Goal: Task Accomplishment & Management: Use online tool/utility

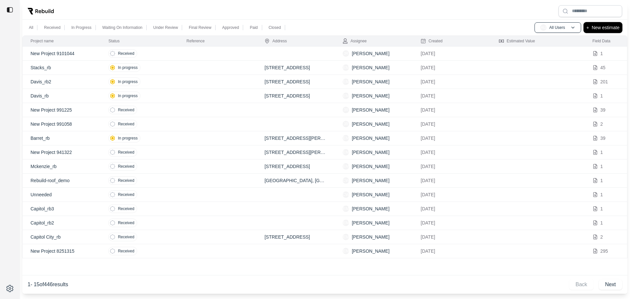
click at [593, 28] on p "New estimate" at bounding box center [606, 28] width 28 height 8
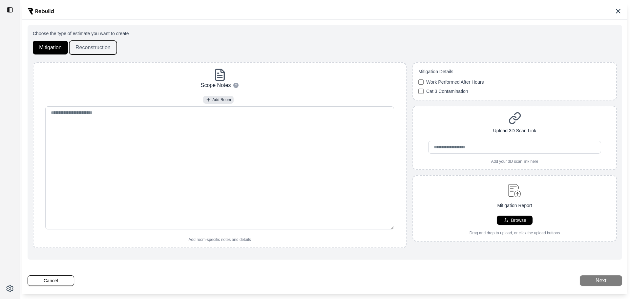
click at [98, 47] on button "Reconstruction" at bounding box center [93, 48] width 48 height 14
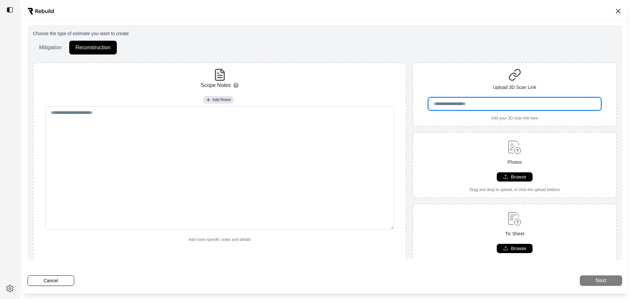
click at [478, 105] on input "url" at bounding box center [514, 104] width 173 height 13
paste input "**********"
type input "**********"
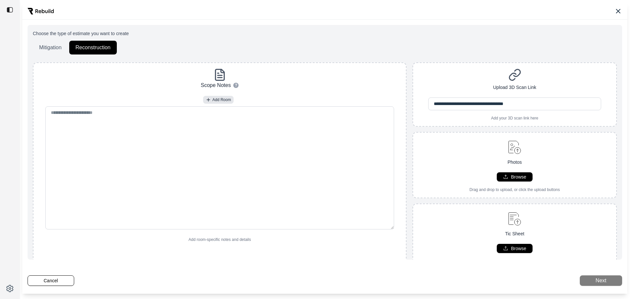
click at [448, 140] on div "**********" at bounding box center [515, 165] width 205 height 207
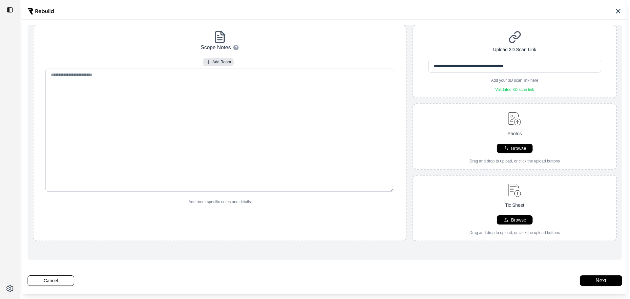
scroll to position [43, 0]
click at [513, 217] on p "Browse" at bounding box center [518, 220] width 15 height 7
type input "**********"
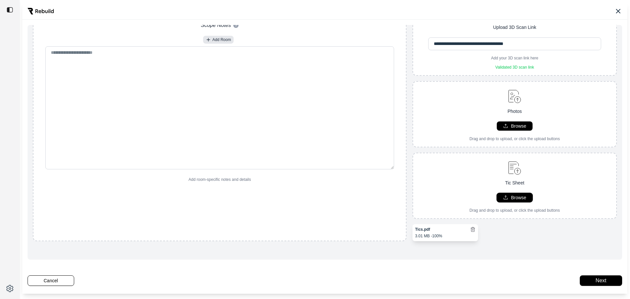
scroll to position [65, 0]
click at [600, 281] on button "Next" at bounding box center [601, 280] width 42 height 11
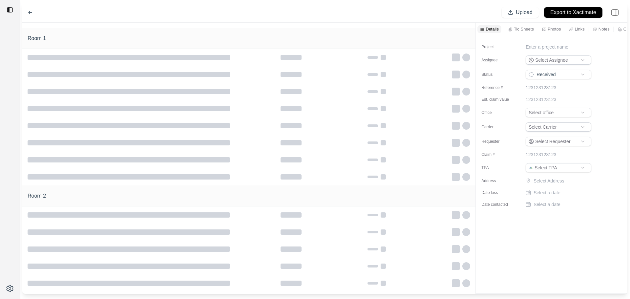
type input "**********"
click at [556, 45] on p "New Project 9111320" at bounding box center [548, 47] width 44 height 7
drag, startPoint x: 575, startPoint y: 48, endPoint x: 491, endPoint y: 55, distance: 84.3
click at [506, 51] on div "**********" at bounding box center [548, 48] width 133 height 9
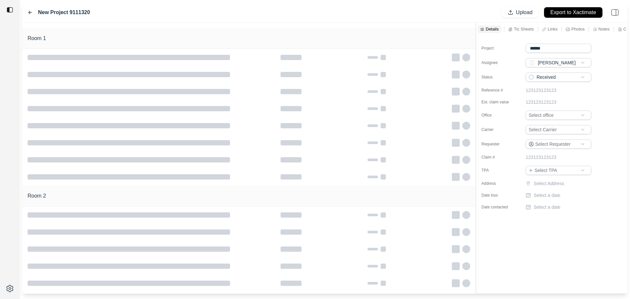
type input "*******"
click at [553, 80] on html "**********" at bounding box center [315, 149] width 630 height 299
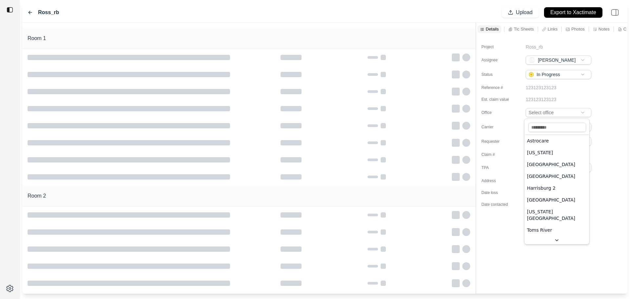
click at [550, 114] on html "**********" at bounding box center [315, 149] width 630 height 299
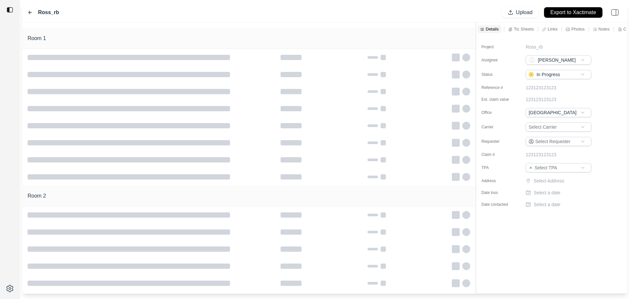
click at [551, 168] on html "**********" at bounding box center [315, 149] width 630 height 299
click at [545, 126] on html "**********" at bounding box center [315, 149] width 630 height 299
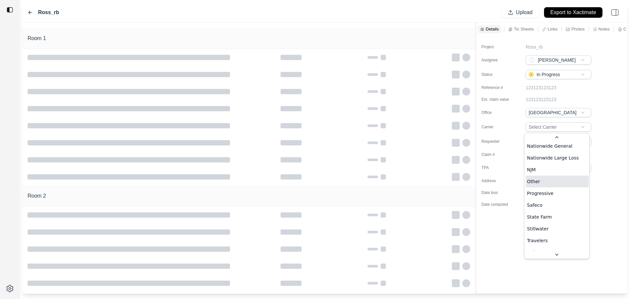
scroll to position [254, 0]
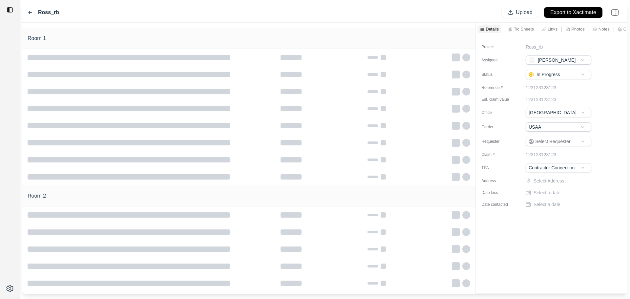
click at [549, 184] on p "Select Address" at bounding box center [563, 181] width 59 height 7
click at [554, 182] on input "text" at bounding box center [559, 182] width 66 height 9
paste input "**********"
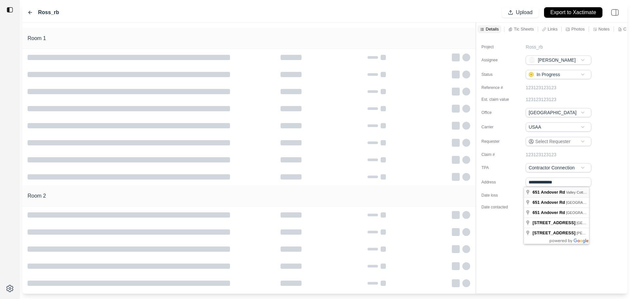
type input "**********"
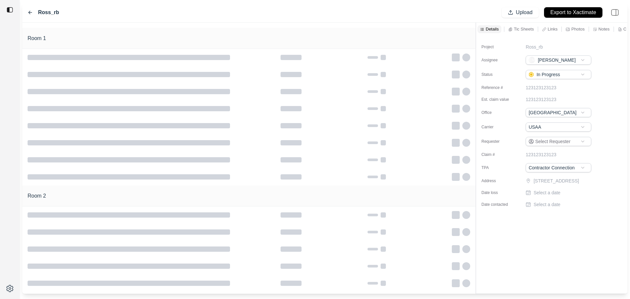
click at [542, 196] on p "Select a date" at bounding box center [547, 192] width 27 height 7
type input "**********"
click at [547, 210] on div "Project Ross_rb Assignee EM [PERSON_NAME] Status In Progress Reference # 123123…" at bounding box center [551, 123] width 151 height 175
click at [546, 208] on p "Select a date" at bounding box center [547, 204] width 27 height 7
type input "**********"
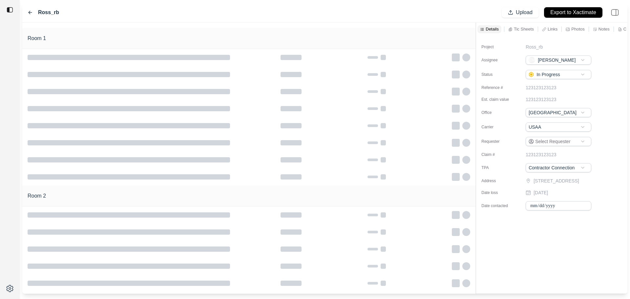
click at [560, 262] on div "**********" at bounding box center [551, 165] width 151 height 258
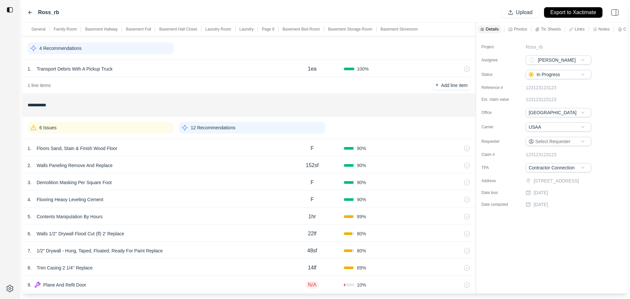
scroll to position [33, 0]
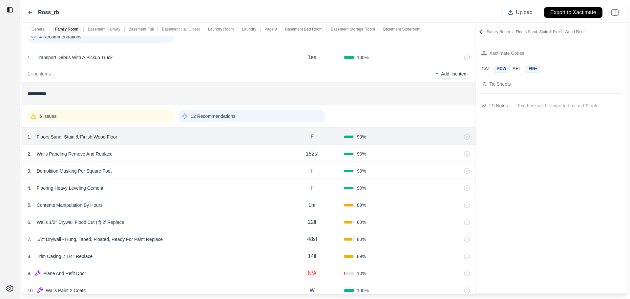
click at [240, 154] on div "2 . Walls Paneling Remove And Replace" at bounding box center [154, 153] width 253 height 9
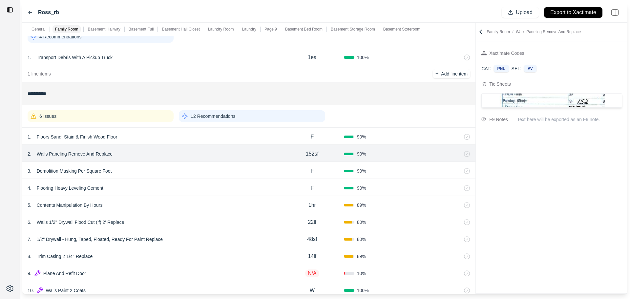
click at [135, 114] on div "6 Issues" at bounding box center [101, 116] width 146 height 12
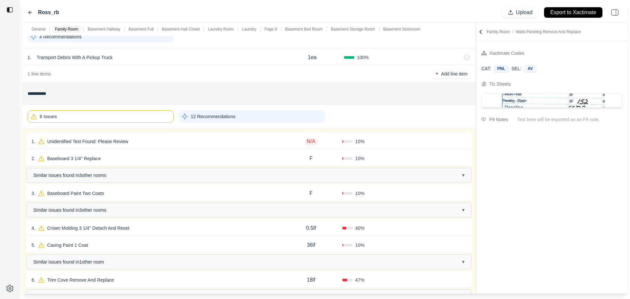
click at [147, 143] on div "1 . Unidentified Text Found: Please Review" at bounding box center [156, 141] width 249 height 9
select select "*"
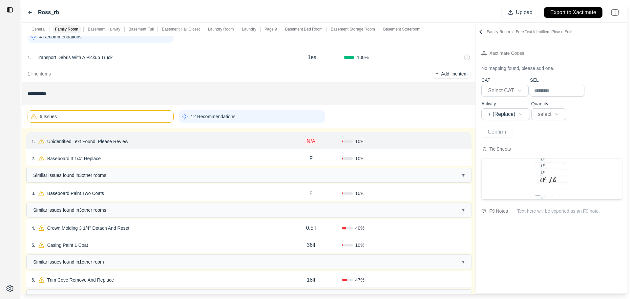
click at [101, 142] on p "Unidentified Text Found: Please Review" at bounding box center [88, 141] width 86 height 9
click at [82, 171] on div "**********" at bounding box center [97, 167] width 110 height 27
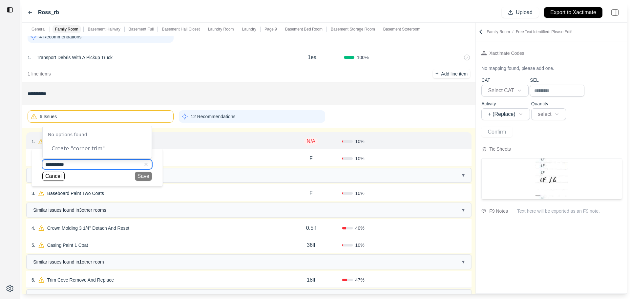
click at [81, 165] on input "**********" at bounding box center [97, 164] width 110 height 9
drag, startPoint x: 81, startPoint y: 165, endPoint x: 0, endPoint y: 157, distance: 81.8
click at [0, 157] on div "**********" at bounding box center [315, 149] width 630 height 299
type input "*******"
click at [73, 167] on input "*******" at bounding box center [97, 164] width 110 height 9
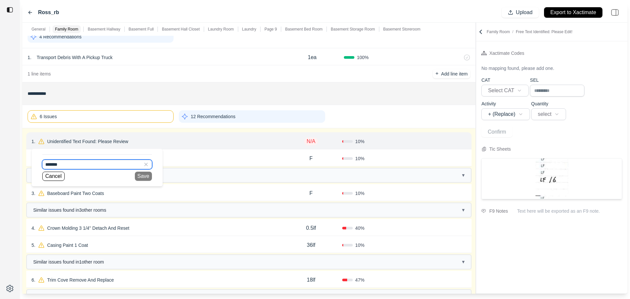
click at [79, 168] on input "*******" at bounding box center [97, 164] width 110 height 9
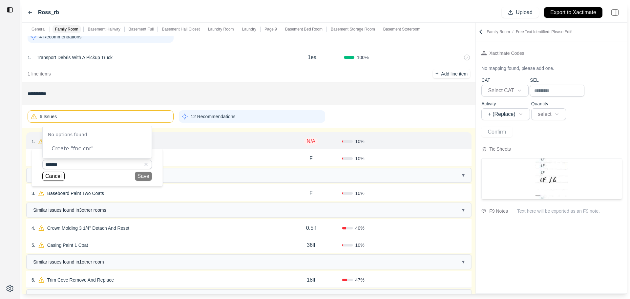
click at [236, 156] on div "2 . Baseboard 3 1/4'' Replace" at bounding box center [156, 158] width 249 height 9
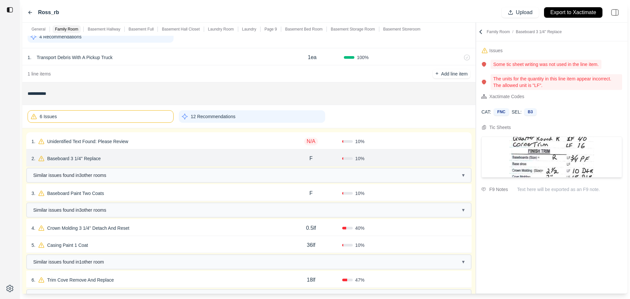
drag, startPoint x: 262, startPoint y: 146, endPoint x: 265, endPoint y: 143, distance: 3.5
click at [264, 144] on div "1 . Unidentified Text Found: Please Review N/A 10 % Confirm" at bounding box center [249, 140] width 446 height 17
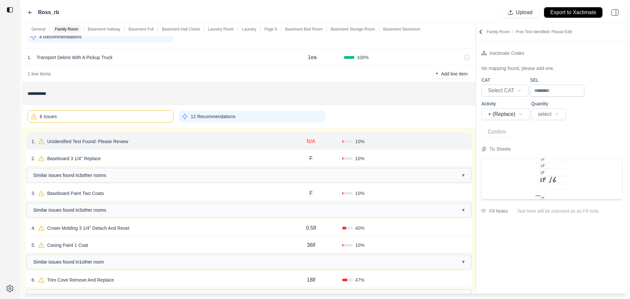
click at [465, 142] on icon at bounding box center [464, 142] width 3 height 4
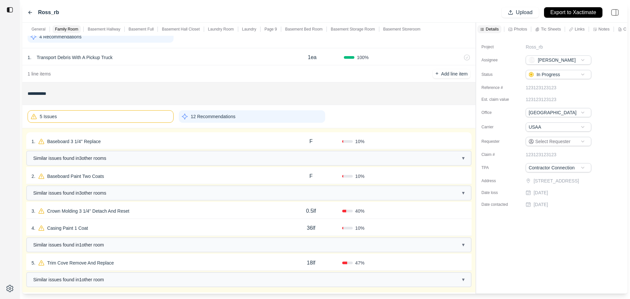
click at [176, 144] on div "1 . Baseboard 3 1/4'' Replace" at bounding box center [156, 141] width 249 height 9
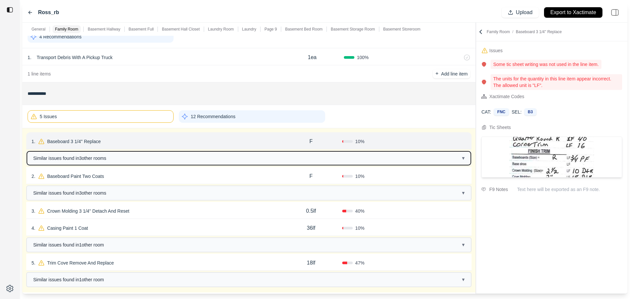
click at [179, 158] on button "Similar issues found in 3 other room s ▾" at bounding box center [249, 158] width 444 height 14
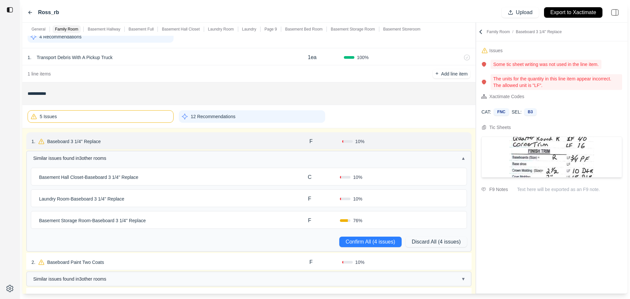
click at [227, 182] on div "Basement Hall Closet - Baseboard 3 1/4'' Replace" at bounding box center [157, 177] width 243 height 9
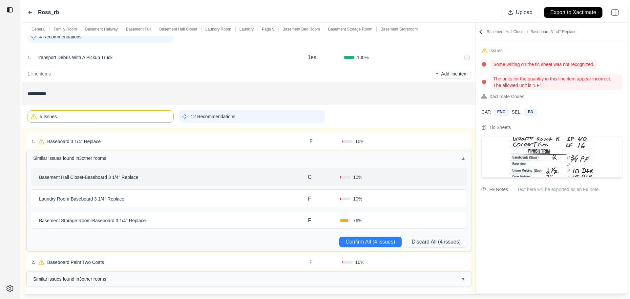
click at [226, 201] on div "Laundry Room - Baseboard 3 1/4'' Replace" at bounding box center [157, 198] width 243 height 9
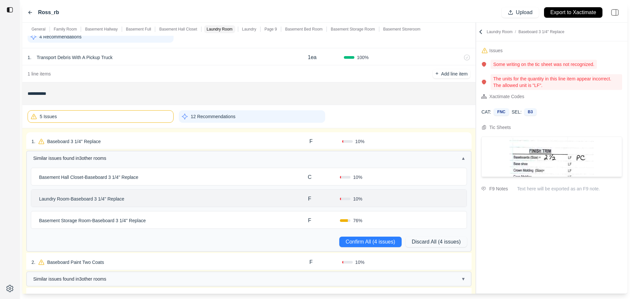
click at [315, 141] on div "F" at bounding box center [311, 141] width 62 height 13
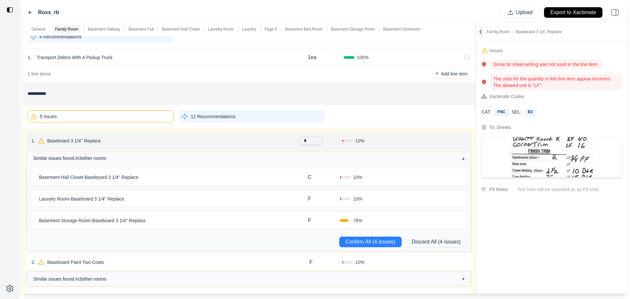
type input "**"
click at [313, 179] on div "C" at bounding box center [309, 177] width 61 height 13
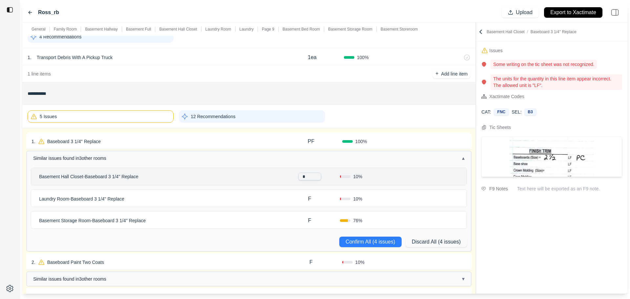
type input "**"
click at [307, 201] on div "F" at bounding box center [309, 198] width 61 height 13
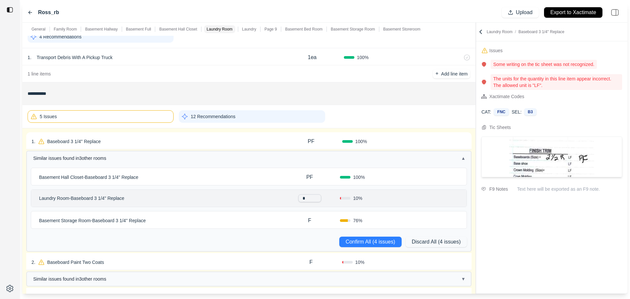
type input "**"
click at [306, 220] on div "F" at bounding box center [309, 220] width 61 height 13
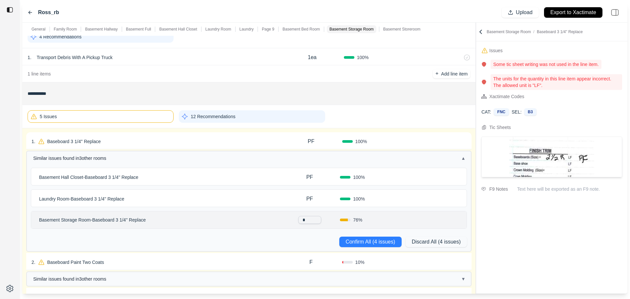
click at [308, 221] on input "*" at bounding box center [309, 220] width 23 height 8
type input "**"
click at [308, 221] on p "F" at bounding box center [309, 221] width 3 height 8
click at [361, 242] on button "Confirm All (4 issues)" at bounding box center [370, 242] width 62 height 11
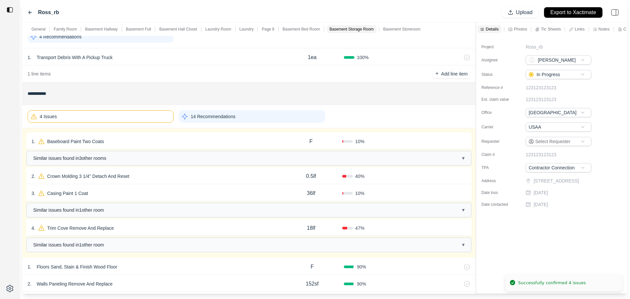
click at [183, 146] on div "1 . Baseboard Paint Two Coats" at bounding box center [156, 141] width 249 height 9
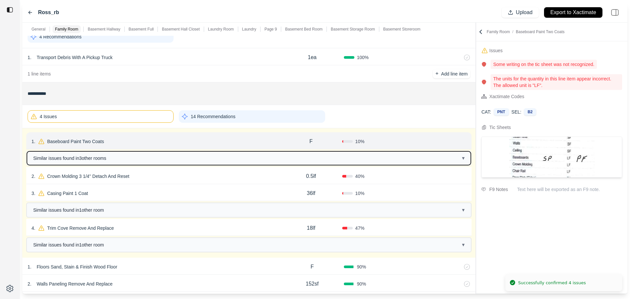
click at [182, 154] on button "Similar issues found in 3 other room s ▾" at bounding box center [249, 158] width 444 height 14
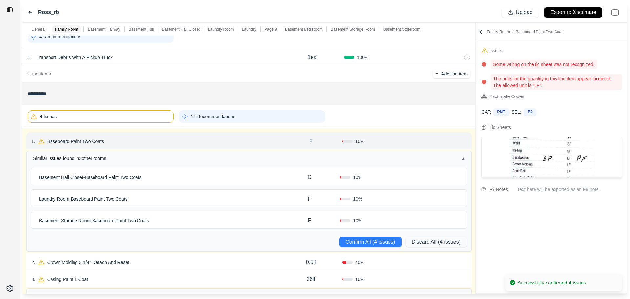
click at [200, 179] on div "Basement Hall Closet - Baseboard Paint Two Coats" at bounding box center [157, 177] width 243 height 9
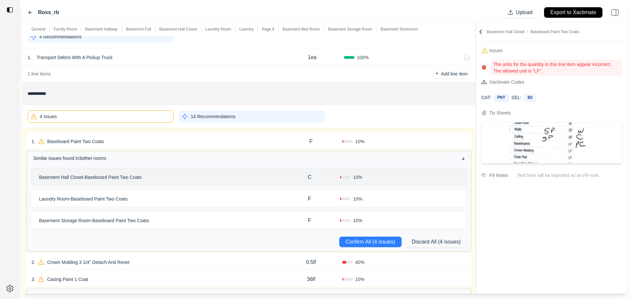
click at [207, 199] on div "Laundry Room - Baseboard Paint Two Coats" at bounding box center [157, 198] width 243 height 9
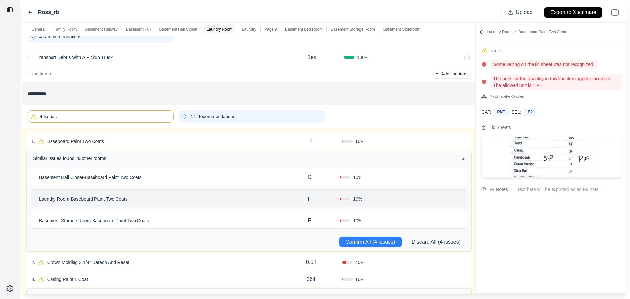
click at [207, 218] on div "Basement Storage Room - Baseboard Paint Two Coats" at bounding box center [157, 220] width 243 height 9
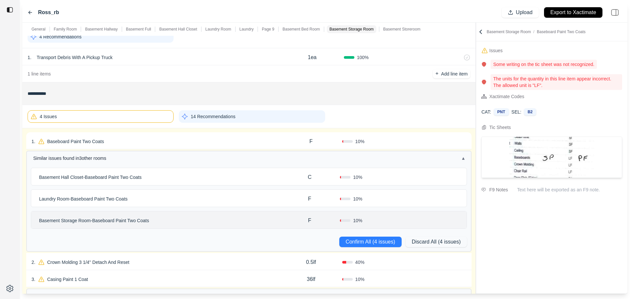
click at [313, 138] on p "F" at bounding box center [311, 142] width 3 height 8
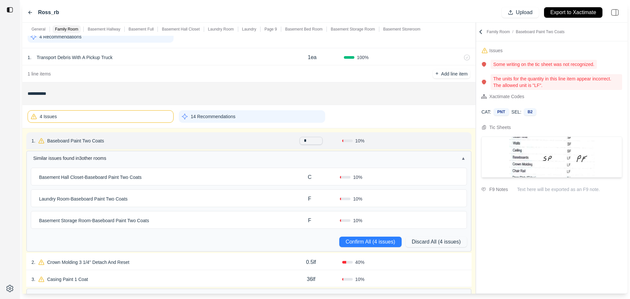
drag, startPoint x: 307, startPoint y: 141, endPoint x: 263, endPoint y: 142, distance: 44.0
click at [265, 142] on div "1 . Baseboard Paint Two Coats * 10 % Confirm" at bounding box center [249, 140] width 446 height 17
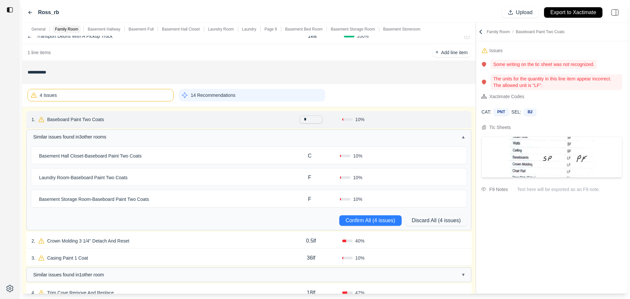
scroll to position [66, 0]
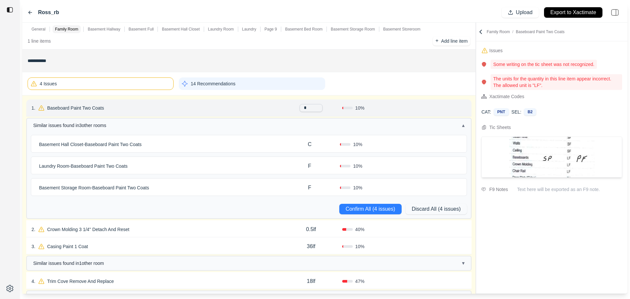
type input "**"
click at [309, 142] on p "C" at bounding box center [310, 145] width 4 height 8
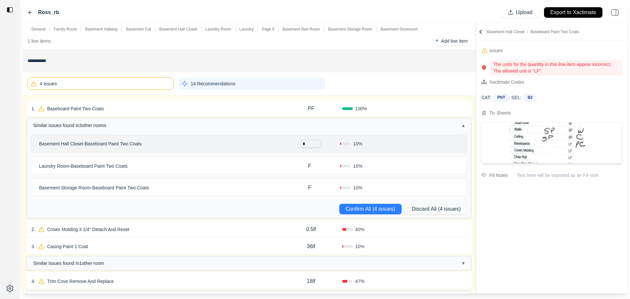
drag, startPoint x: 280, startPoint y: 143, endPoint x: 268, endPoint y: 143, distance: 12.5
click at [269, 143] on div "Basement Hall Closet - Baseboard Paint Two Coats * 10 %" at bounding box center [249, 143] width 436 height 17
type input "**"
click at [311, 165] on p "F" at bounding box center [309, 166] width 3 height 8
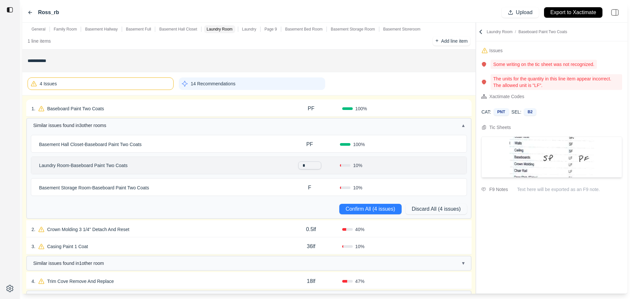
drag, startPoint x: 316, startPoint y: 164, endPoint x: 251, endPoint y: 169, distance: 64.9
click at [256, 167] on div "Laundry Room - Baseboard Paint Two Coats * 10 %" at bounding box center [249, 165] width 436 height 17
type input "**"
click at [311, 189] on p "F" at bounding box center [309, 188] width 3 height 8
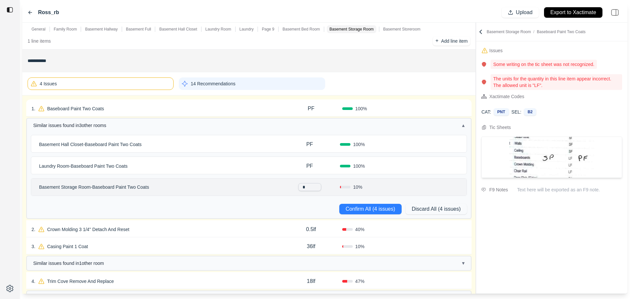
drag, startPoint x: 311, startPoint y: 189, endPoint x: 256, endPoint y: 190, distance: 55.5
click at [257, 190] on div "Basement Storage Room - Baseboard Paint Two Coats * 10 %" at bounding box center [249, 187] width 436 height 17
type input "**"
click at [358, 210] on button "Confirm All (4 issues)" at bounding box center [370, 209] width 62 height 11
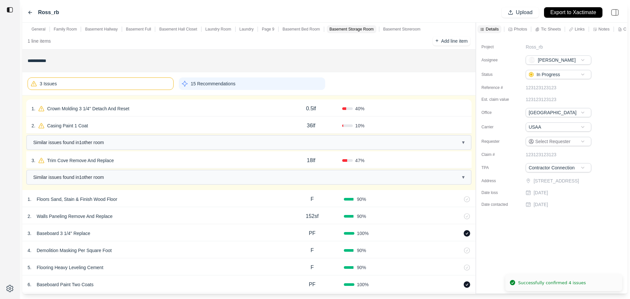
click at [221, 110] on div "1 . Crown Molding 3 1/4'' Detach And Reset" at bounding box center [156, 108] width 249 height 9
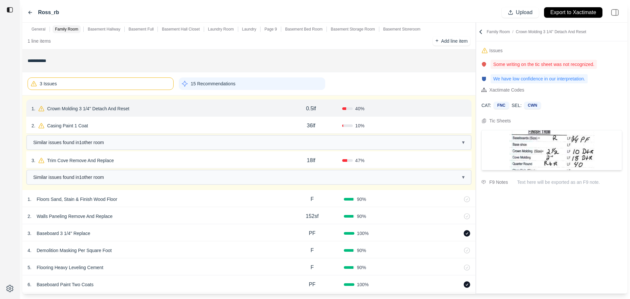
click at [313, 108] on p "0.5lf" at bounding box center [311, 109] width 10 height 8
drag, startPoint x: 317, startPoint y: 107, endPoint x: 260, endPoint y: 113, distance: 57.4
click at [272, 110] on div "1 . Crown Molding 3 1/4'' Detach And Reset ***** 40 % Confirm" at bounding box center [249, 107] width 446 height 17
type input "**"
click at [316, 108] on p "0.5lf" at bounding box center [311, 109] width 10 height 8
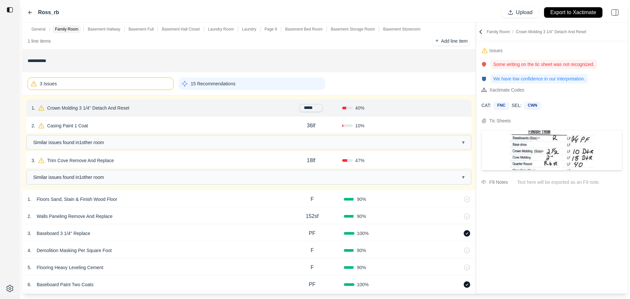
drag, startPoint x: 318, startPoint y: 108, endPoint x: 277, endPoint y: 106, distance: 41.1
click at [278, 106] on div "1 . Crown Molding 3 1/4'' Detach And Reset ***** 40 % Confirm" at bounding box center [249, 107] width 446 height 17
type input "**"
click at [311, 110] on p "0.5lf" at bounding box center [311, 109] width 10 height 8
type input "*"
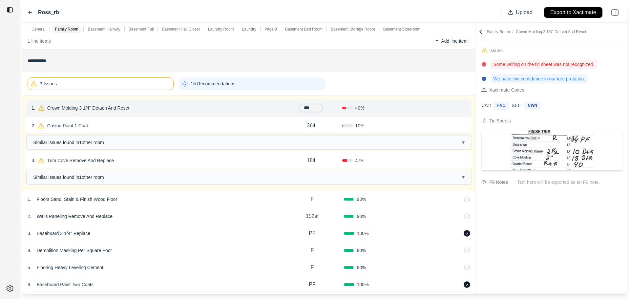
type input "****"
click at [447, 109] on button "Confirm" at bounding box center [447, 108] width 21 height 11
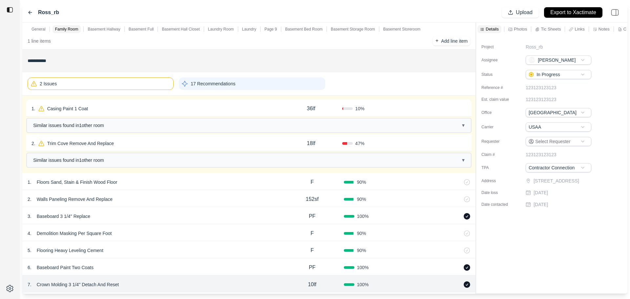
click at [257, 112] on div "1 . Casing Paint 1 Coat" at bounding box center [156, 108] width 249 height 9
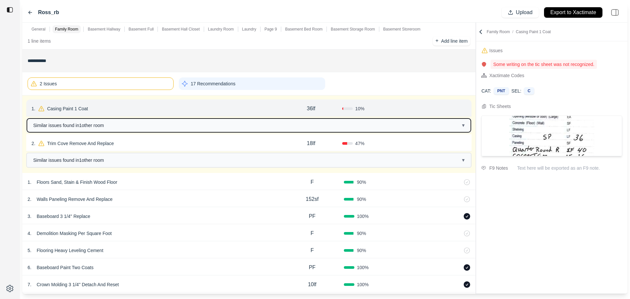
click at [254, 125] on button "Similar issues found in 1 other room ▾" at bounding box center [249, 126] width 444 height 14
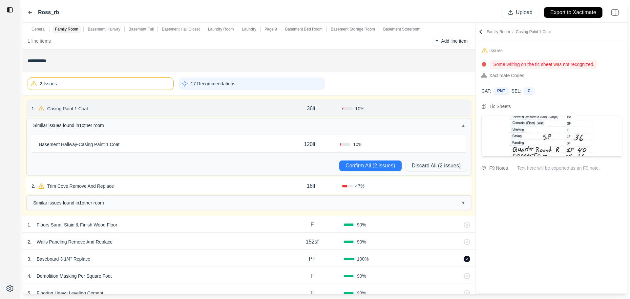
click at [80, 109] on p "Casing Paint 1 Coat" at bounding box center [68, 108] width 46 height 9
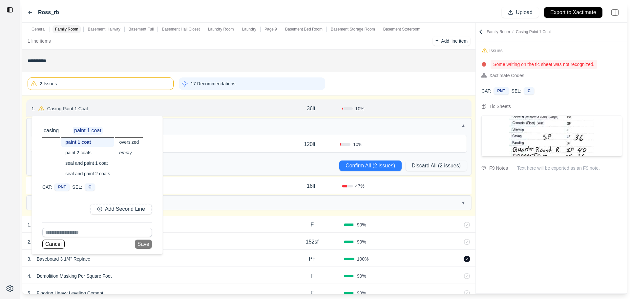
click at [78, 154] on div "paint 2 coats" at bounding box center [87, 152] width 53 height 9
click at [144, 243] on button "Save" at bounding box center [143, 244] width 17 height 9
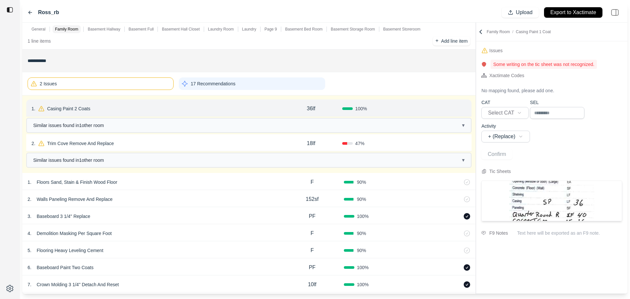
click at [438, 107] on button "Confirm" at bounding box center [447, 108] width 21 height 11
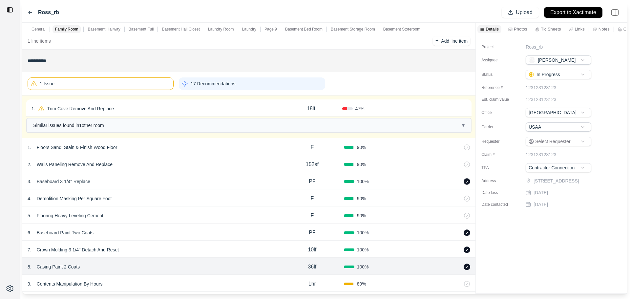
click at [208, 109] on div "1 . Trim Cove Remove And Replace" at bounding box center [156, 108] width 249 height 9
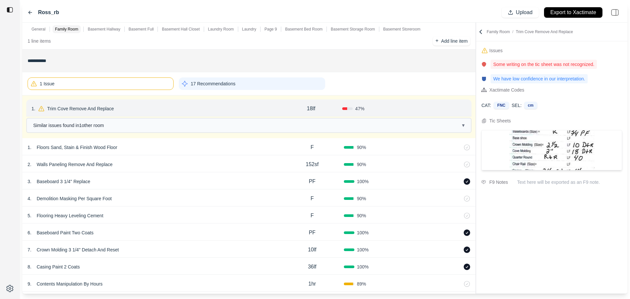
click at [101, 109] on p "Trim Cove Remove And Replace" at bounding box center [81, 108] width 72 height 9
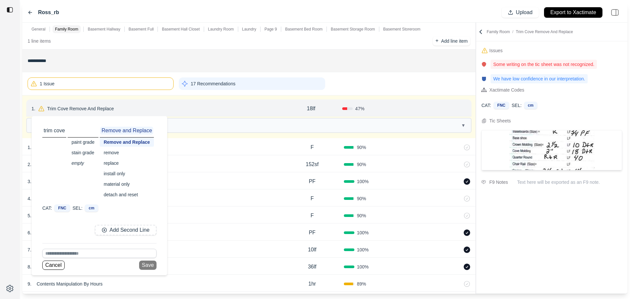
click at [124, 192] on div "detach and reset" at bounding box center [127, 194] width 54 height 9
click at [247, 133] on div "Similar issues found in 1 other room ▾" at bounding box center [249, 125] width 446 height 15
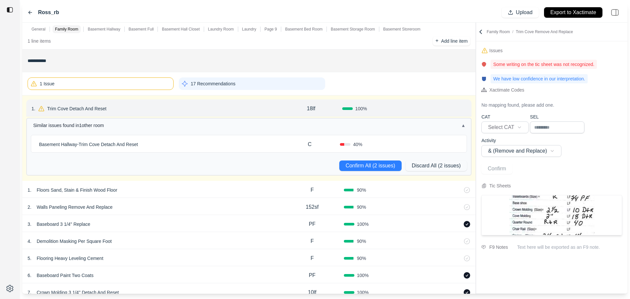
click at [176, 146] on div "Basement Hallway - [GEOGRAPHIC_DATA] Detach And Reset" at bounding box center [157, 144] width 243 height 9
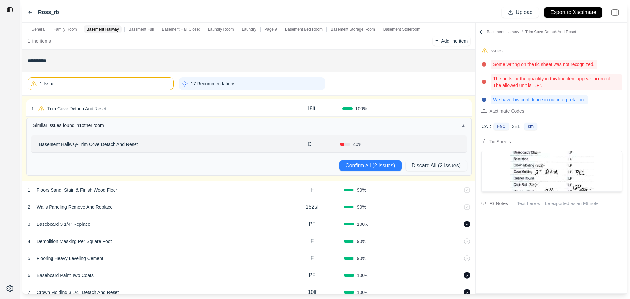
click at [309, 143] on p "C" at bounding box center [310, 145] width 4 height 8
drag, startPoint x: 310, startPoint y: 143, endPoint x: 266, endPoint y: 144, distance: 43.7
click at [267, 143] on div "Basement Hallway - [GEOGRAPHIC_DATA] Detach And Reset * 40 %" at bounding box center [249, 143] width 436 height 17
type input "**"
click at [352, 165] on button "Confirm All (2 issues)" at bounding box center [370, 166] width 62 height 11
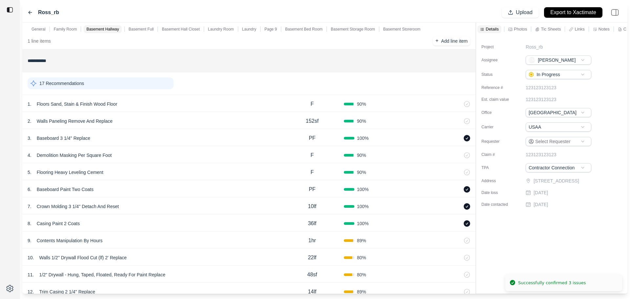
click at [95, 83] on div "17 Recommendations" at bounding box center [101, 83] width 146 height 12
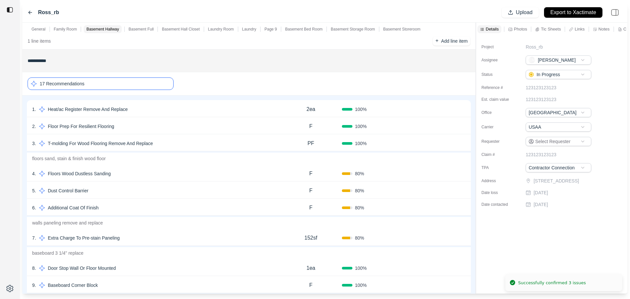
click at [144, 112] on div "1 . Heat/ac Register Remove And Replace" at bounding box center [156, 109] width 248 height 9
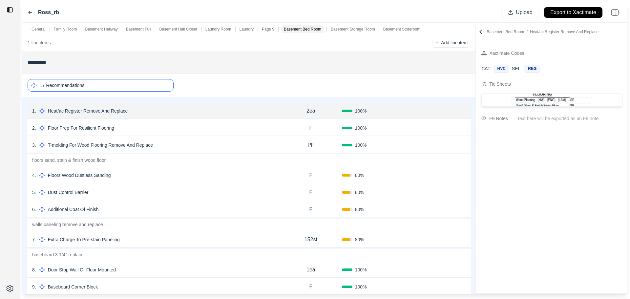
scroll to position [0, 0]
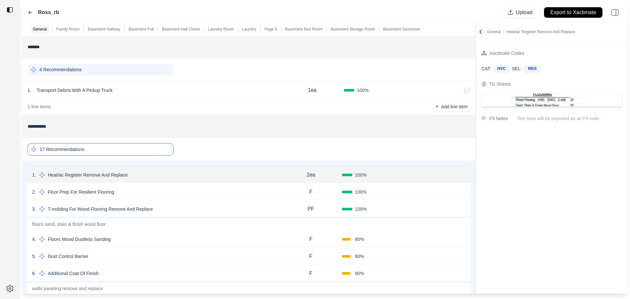
click at [160, 195] on div "2 . Floor Prep For Resilient Flooring" at bounding box center [156, 191] width 248 height 9
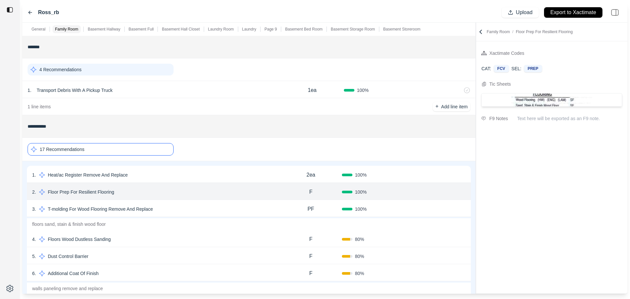
click at [312, 192] on p "F" at bounding box center [310, 192] width 3 height 8
drag, startPoint x: 312, startPoint y: 192, endPoint x: 271, endPoint y: 191, distance: 41.4
click at [272, 191] on div "2 . Floor Prep For Resilient Flooring * 100 % Confirm" at bounding box center [249, 191] width 444 height 17
click at [314, 189] on input "*****" at bounding box center [310, 189] width 23 height 8
type input "*"
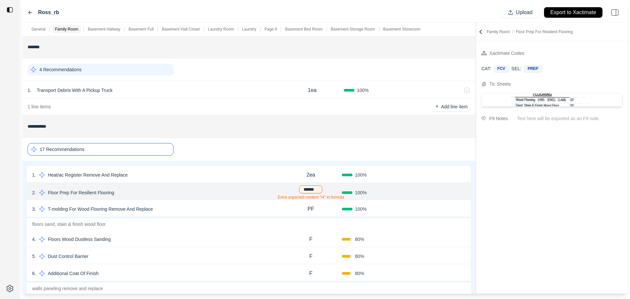
type input "*******"
click at [447, 192] on button "Confirm" at bounding box center [447, 192] width 21 height 11
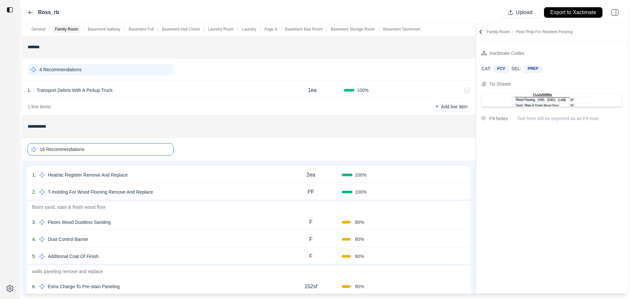
click at [165, 221] on div "3 . Floors Wood Dustless Sanding" at bounding box center [156, 222] width 248 height 9
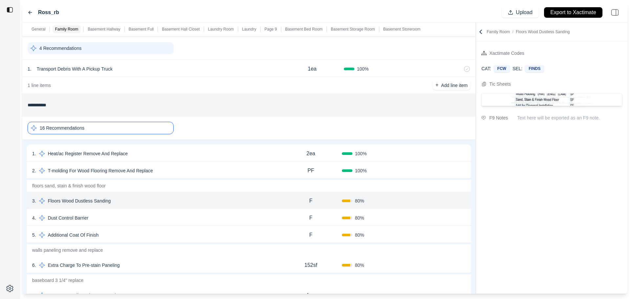
scroll to position [33, 0]
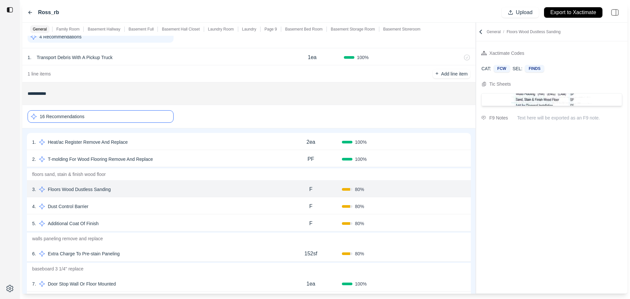
click at [253, 208] on div "4 . Dust Control Barrier" at bounding box center [156, 206] width 248 height 9
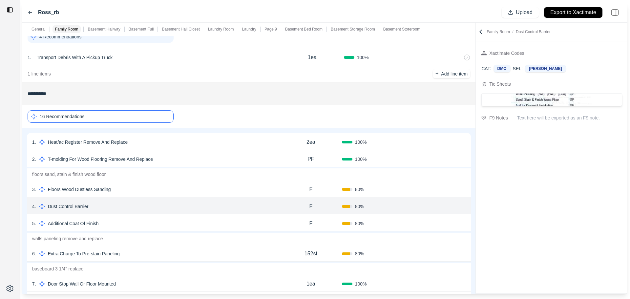
click at [229, 220] on div "5 . Additional Coat Of Finish" at bounding box center [156, 223] width 248 height 9
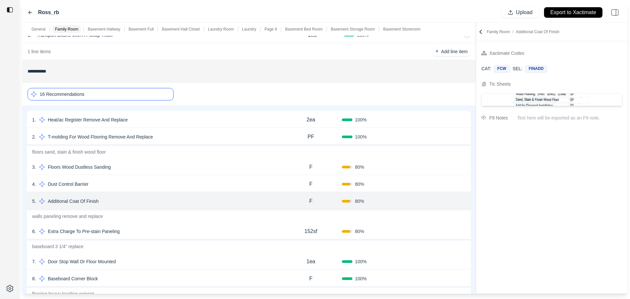
scroll to position [66, 0]
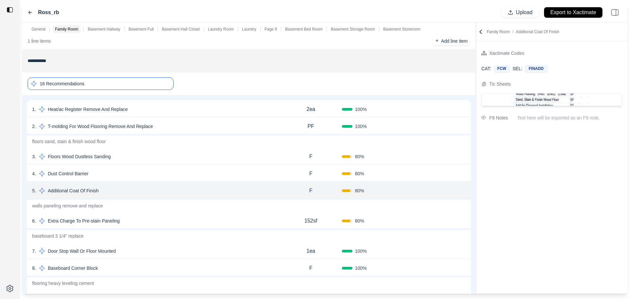
click at [212, 220] on div "6 . Extra Charge To Pre-stain Paneling" at bounding box center [156, 220] width 248 height 9
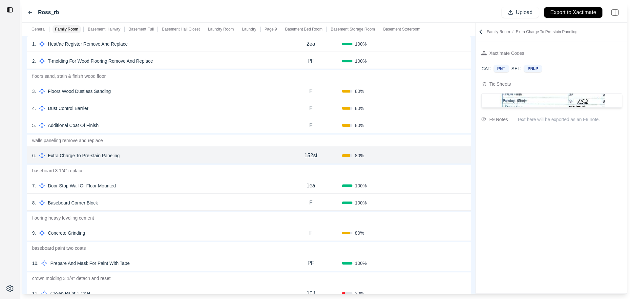
scroll to position [131, 0]
click at [186, 187] on div "7 . Door Stop Wall Or Floor Mounted" at bounding box center [156, 185] width 248 height 9
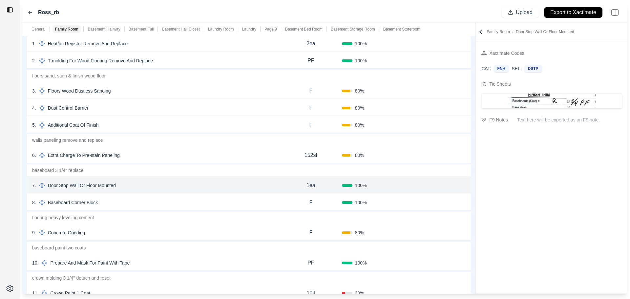
click at [174, 203] on div "8 . Baseboard Corner Block" at bounding box center [156, 202] width 248 height 9
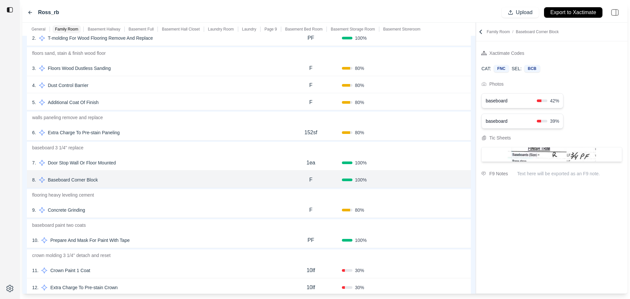
scroll to position [164, 0]
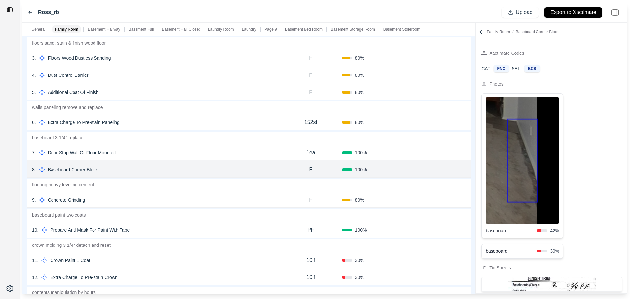
click at [164, 228] on div "10 . Prepare And Mask For Paint With Tape" at bounding box center [156, 230] width 248 height 9
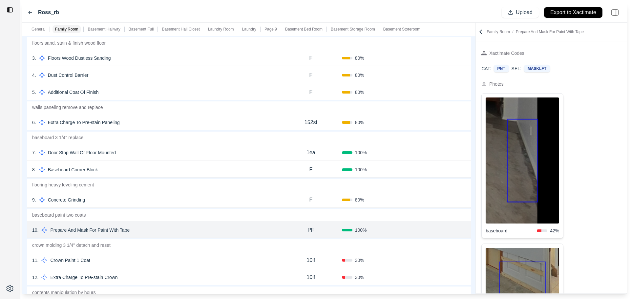
click at [165, 197] on div "9 . Concrete Grinding" at bounding box center [156, 199] width 248 height 9
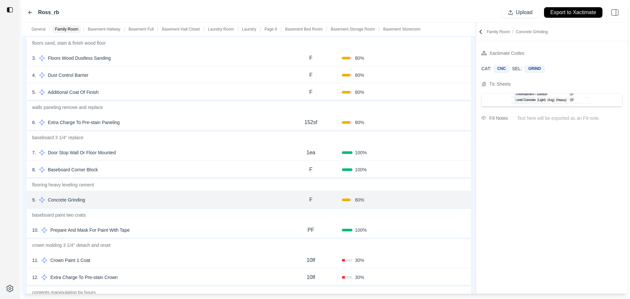
click at [174, 225] on div "10 . Prepare And Mask For Paint With Tape PF 100 % Confirm" at bounding box center [249, 229] width 444 height 17
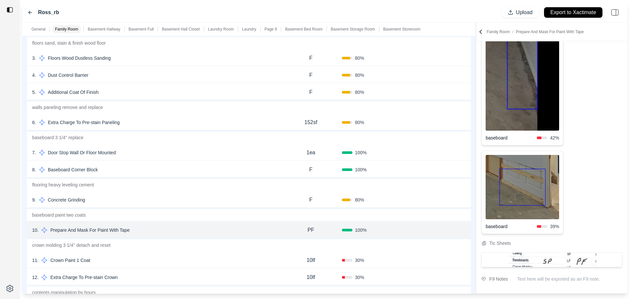
scroll to position [197, 0]
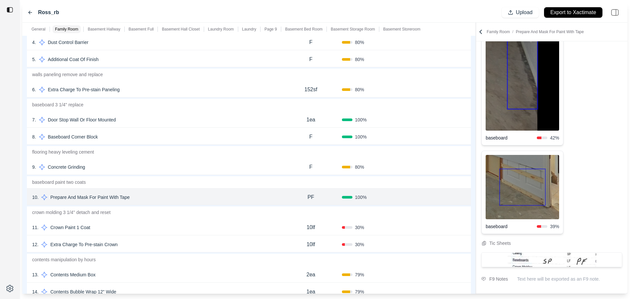
click at [223, 230] on div "11 . Crown Paint 1 Coat" at bounding box center [156, 227] width 248 height 9
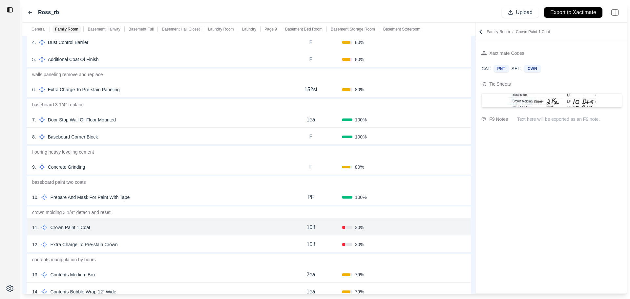
click at [232, 242] on div "12 . Extra Charge To Pre-stain Crown" at bounding box center [156, 244] width 248 height 9
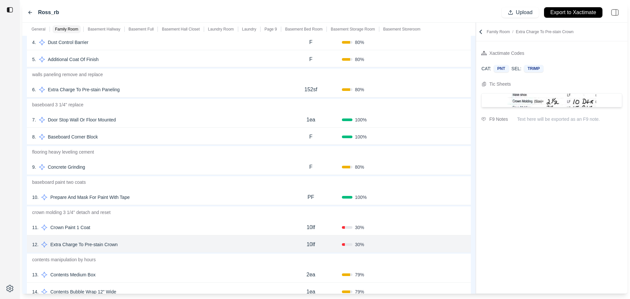
click at [230, 226] on div "11 . Crown Paint 1 Coat" at bounding box center [156, 227] width 248 height 9
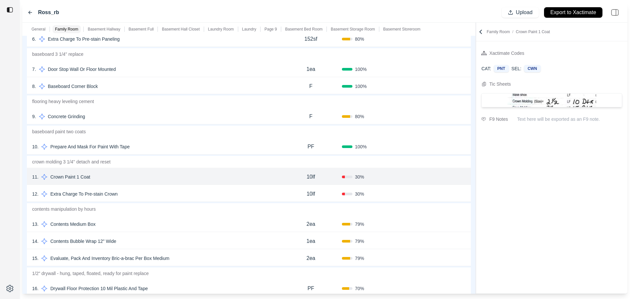
scroll to position [263, 0]
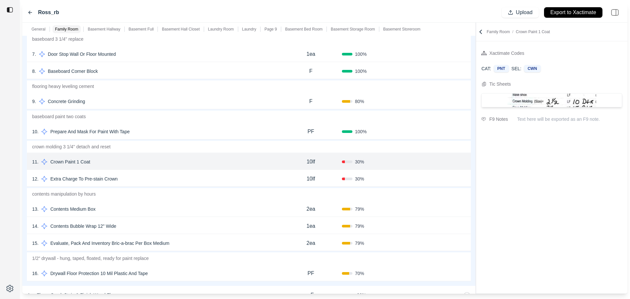
click at [194, 210] on div "13 . Contents Medium Box" at bounding box center [156, 209] width 248 height 9
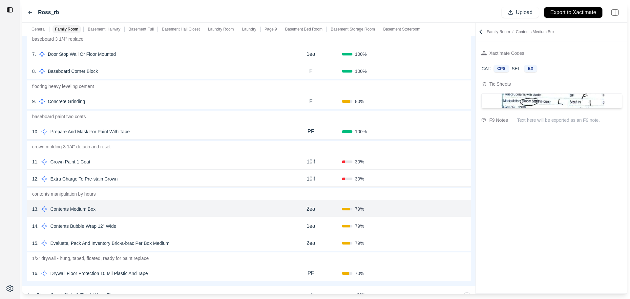
click at [317, 208] on div "2ea" at bounding box center [311, 209] width 62 height 13
drag, startPoint x: 317, startPoint y: 208, endPoint x: 272, endPoint y: 207, distance: 45.3
click at [272, 207] on div "13 . Contents Medium Box *** 79 % Confirm" at bounding box center [249, 208] width 444 height 17
click at [275, 241] on div "15 . Evaluate, Pack And Inventory Bric-a-brac Per Box Medium" at bounding box center [156, 243] width 248 height 9
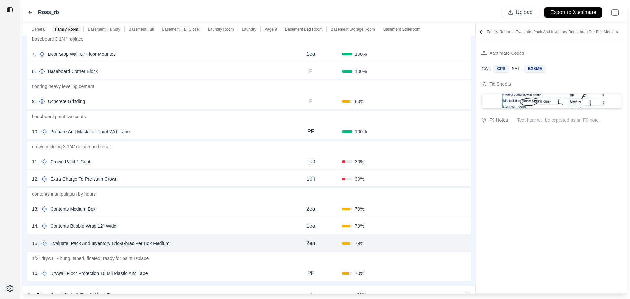
click at [203, 205] on div "13 . Contents Medium Box" at bounding box center [156, 209] width 248 height 9
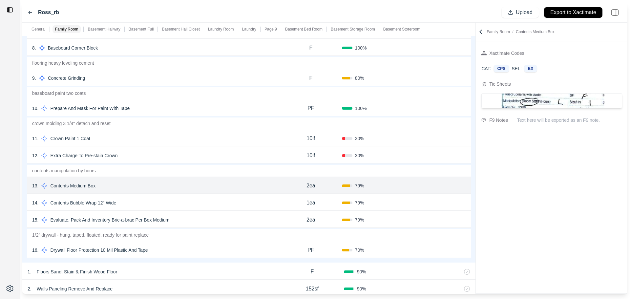
scroll to position [295, 0]
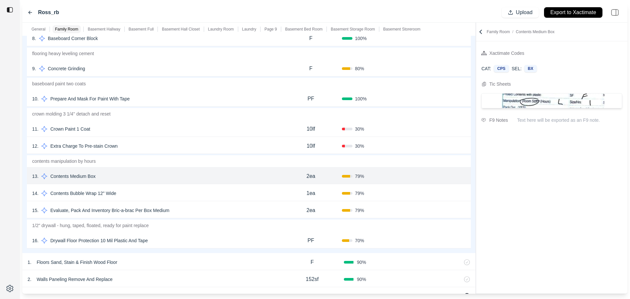
click at [132, 240] on p "Drywall Floor Protection 10 Mil Plastic And Tape" at bounding box center [99, 240] width 103 height 9
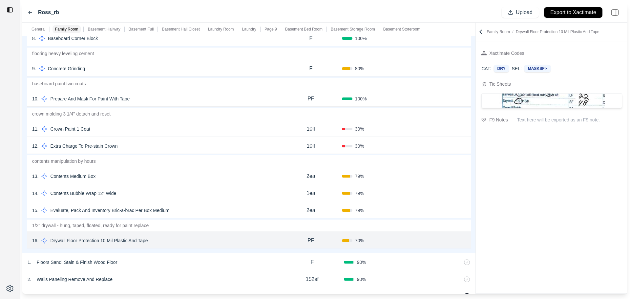
click at [204, 210] on div "15 . Evaluate, Pack And Inventory Bric-a-brac Per Box Medium" at bounding box center [156, 210] width 248 height 9
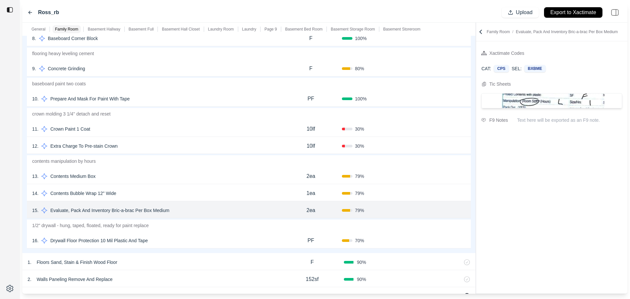
click at [209, 197] on div "14 . Contents Bubble Wrap 12" Wide" at bounding box center [156, 193] width 248 height 9
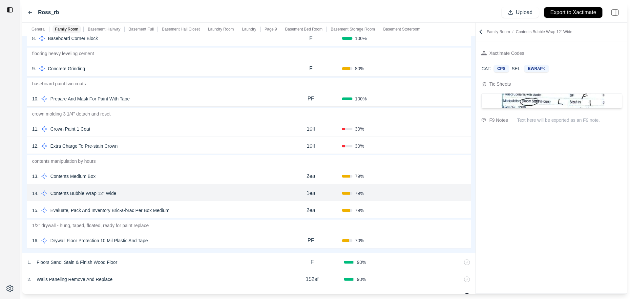
click at [207, 175] on div "13 . Contents Medium Box" at bounding box center [156, 176] width 248 height 9
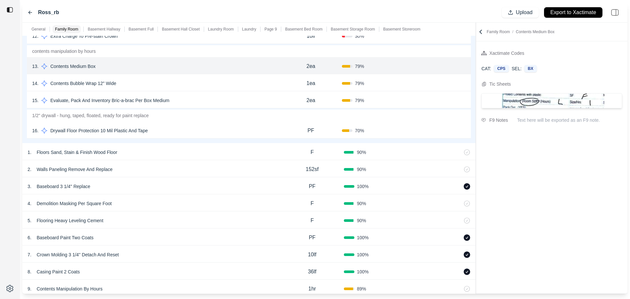
scroll to position [394, 0]
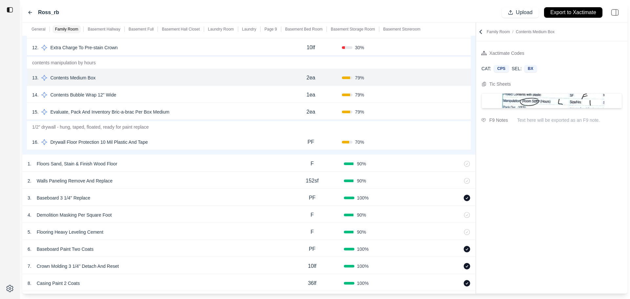
click at [319, 79] on div "2ea" at bounding box center [311, 77] width 62 height 13
drag, startPoint x: 316, startPoint y: 77, endPoint x: 258, endPoint y: 80, distance: 58.8
click at [263, 80] on div "13 . Contents Medium Box *** 79 % Confirm" at bounding box center [249, 77] width 444 height 17
type input "***"
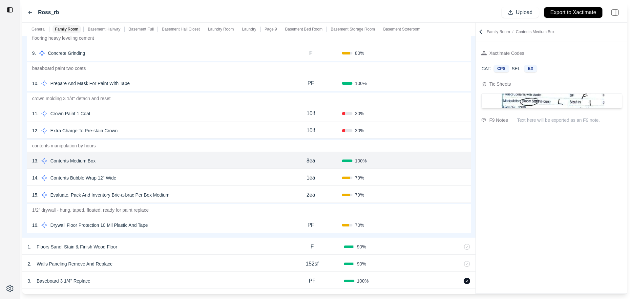
scroll to position [295, 0]
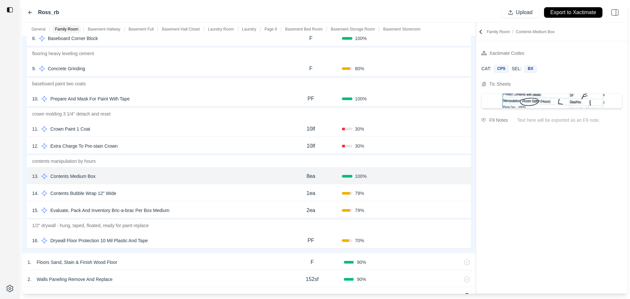
click at [249, 188] on div "14 . Contents Bubble Wrap 12" Wide 1ea 79 % Confirm" at bounding box center [249, 192] width 444 height 17
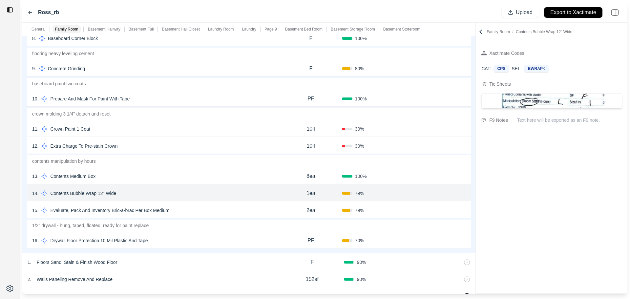
click at [261, 177] on div "13 . Contents Medium Box" at bounding box center [156, 176] width 248 height 9
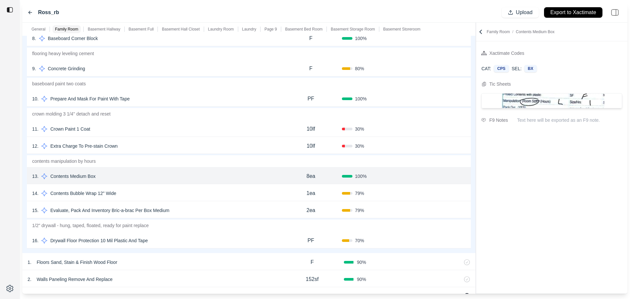
click at [451, 177] on button "Confirm" at bounding box center [447, 176] width 21 height 11
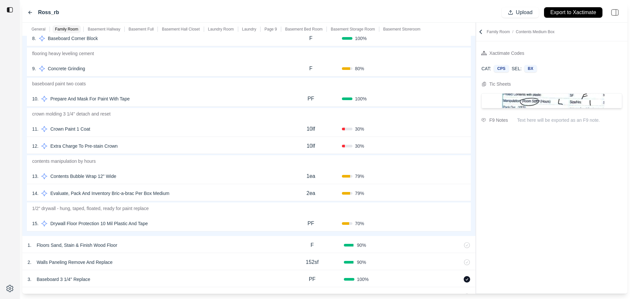
click at [261, 173] on div "13 . Contents Bubble Wrap 12" Wide" at bounding box center [156, 176] width 248 height 9
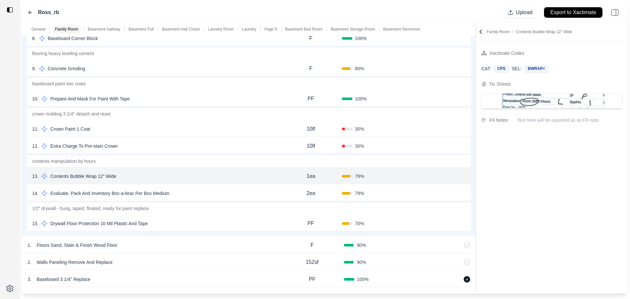
click at [314, 178] on p "1ea" at bounding box center [311, 176] width 9 height 8
drag, startPoint x: 318, startPoint y: 176, endPoint x: 257, endPoint y: 176, distance: 60.7
click at [259, 176] on div "13 . Contents Bubble Wrap 12" Wide *** 79 % Confirm" at bounding box center [249, 175] width 444 height 17
type input "*****"
click at [313, 178] on p "100lf" at bounding box center [310, 176] width 11 height 8
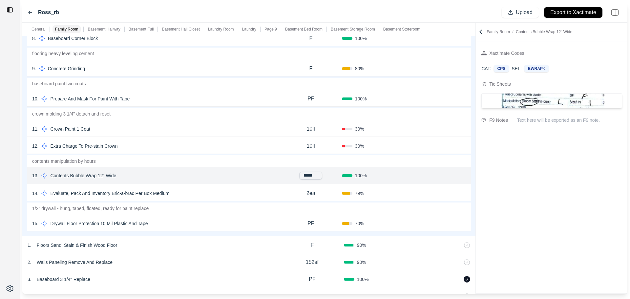
drag, startPoint x: 309, startPoint y: 176, endPoint x: 263, endPoint y: 177, distance: 45.6
click at [264, 175] on div "13 . Contents Bubble Wrap 12" Wide ***** 100 % Confirm" at bounding box center [249, 175] width 444 height 17
type input "*****"
click at [450, 177] on button "Confirm" at bounding box center [447, 176] width 21 height 11
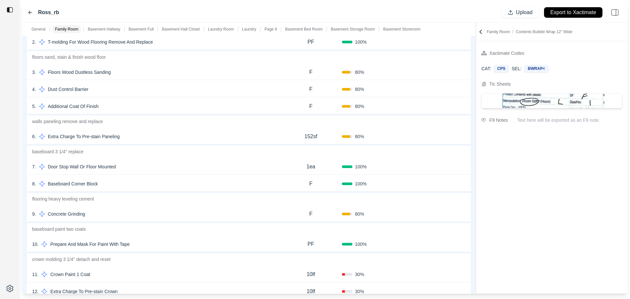
scroll to position [33, 0]
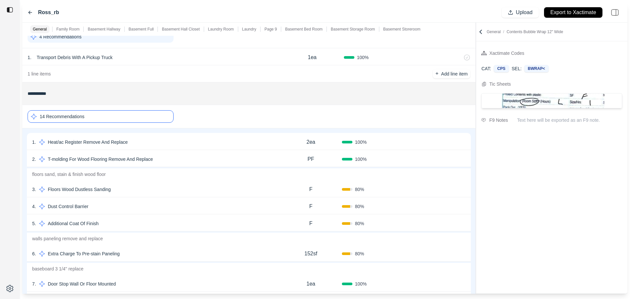
click at [133, 116] on div "14 Recommendations" at bounding box center [101, 116] width 146 height 12
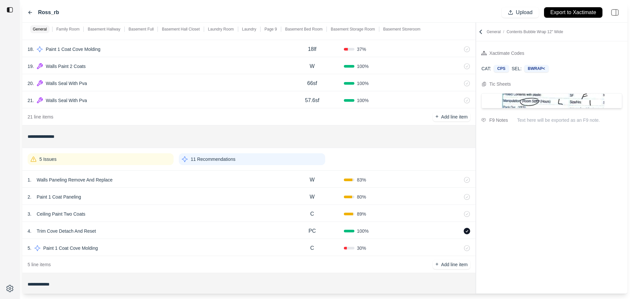
scroll to position [427, 0]
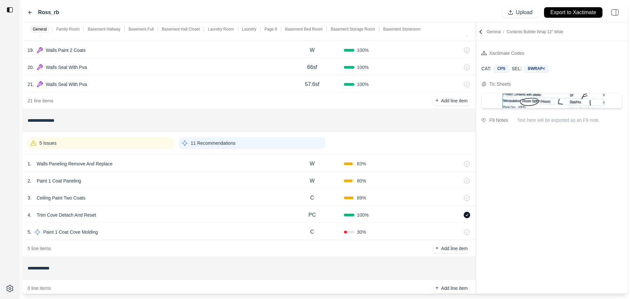
click at [121, 147] on div "5 Issues" at bounding box center [101, 143] width 146 height 12
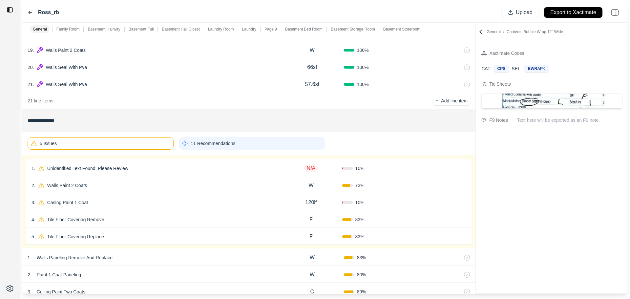
click at [144, 166] on div "1 . Unidentified Text Found: Please Review" at bounding box center [156, 168] width 249 height 9
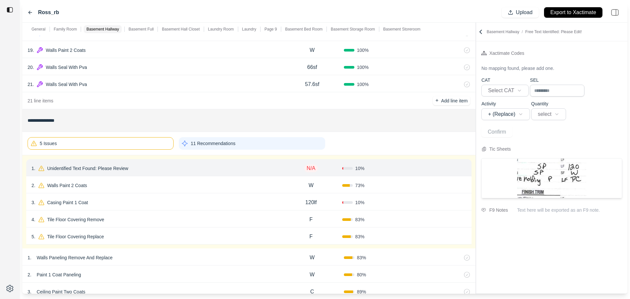
click at [145, 186] on div "2 . Walls Paint 2 Coats" at bounding box center [156, 185] width 249 height 9
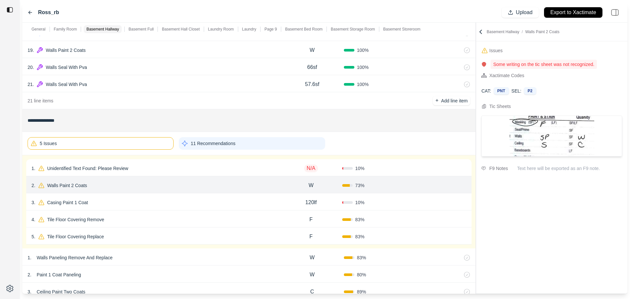
scroll to position [460, 0]
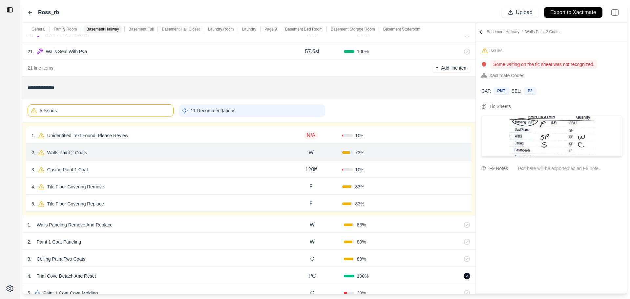
click at [183, 227] on div "1 . Walls Paneling Remove And Replace" at bounding box center [154, 224] width 253 height 9
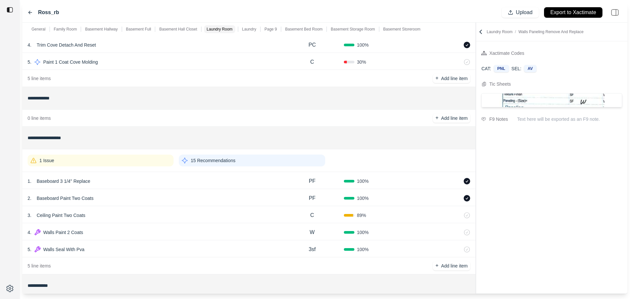
scroll to position [690, 0]
click at [132, 168] on div "1 Issue 15 Recommendations" at bounding box center [249, 160] width 443 height 17
click at [130, 155] on div "1 Issue" at bounding box center [101, 161] width 146 height 12
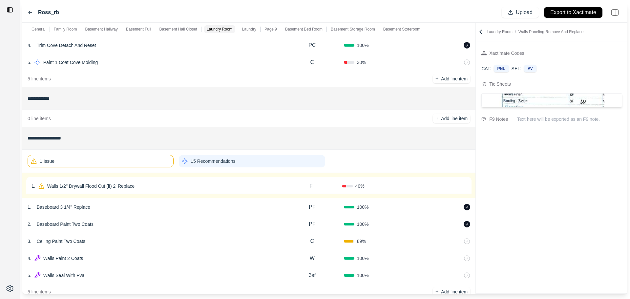
click at [236, 188] on div "1 . Walls 1/2'' Drywall Flood Cut (lf) 2' Replace" at bounding box center [156, 186] width 249 height 9
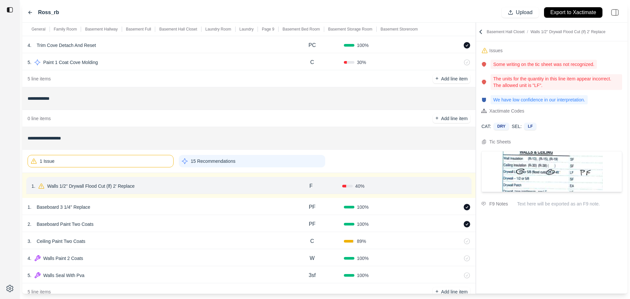
click at [314, 185] on div "F" at bounding box center [311, 186] width 62 height 13
drag, startPoint x: 314, startPoint y: 185, endPoint x: 285, endPoint y: 186, distance: 29.2
click at [289, 185] on div "*" at bounding box center [311, 186] width 62 height 8
type input "**"
drag, startPoint x: 290, startPoint y: 193, endPoint x: 302, endPoint y: 187, distance: 14.1
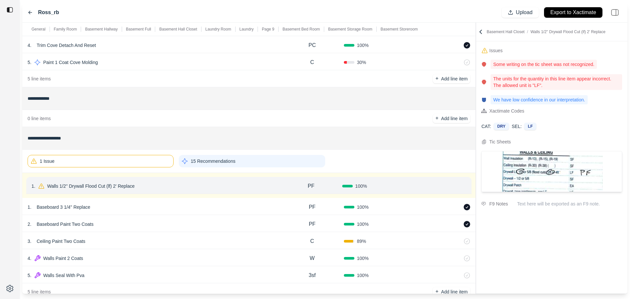
click at [290, 193] on div "1 . Walls 1/2'' Drywall Flood Cut (lf) 2' Replace PF 100 % Confirm" at bounding box center [249, 185] width 446 height 17
click at [441, 187] on button "Confirm" at bounding box center [447, 186] width 21 height 11
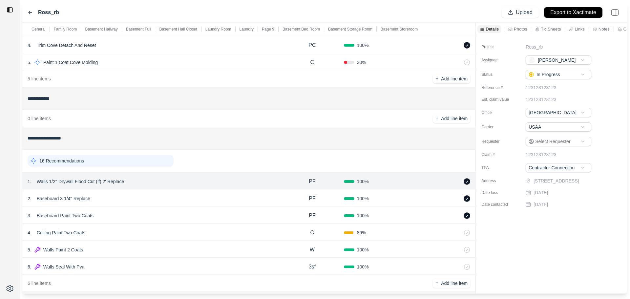
click at [109, 161] on div "16 Recommendations" at bounding box center [101, 161] width 146 height 12
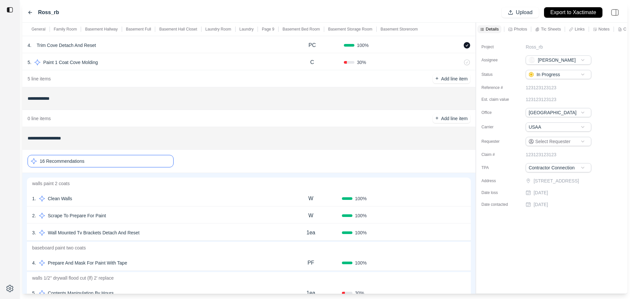
click at [107, 201] on div "1 . Clean Walls" at bounding box center [156, 198] width 248 height 9
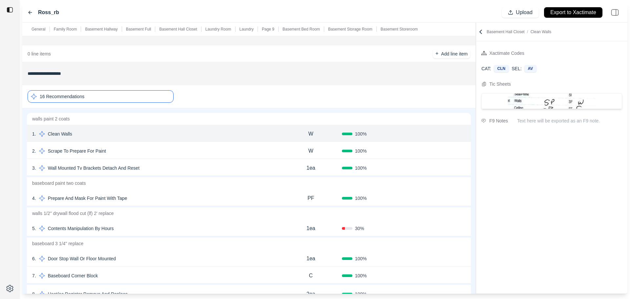
scroll to position [756, 0]
click at [196, 168] on div "3 . Wall Mounted Tv Brackets Detach And Reset" at bounding box center [156, 167] width 248 height 9
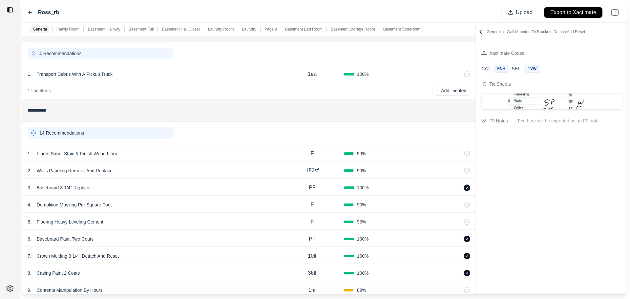
scroll to position [0, 0]
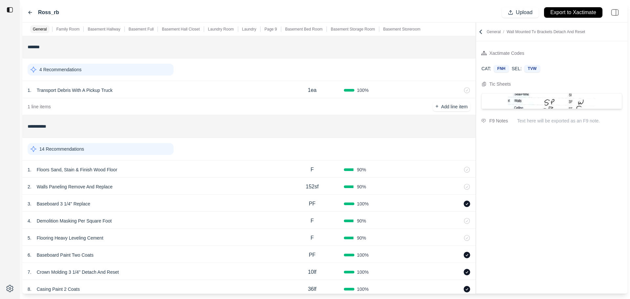
click at [152, 141] on div "14 Recommendations" at bounding box center [249, 149] width 443 height 17
click at [152, 145] on div "14 Recommendations" at bounding box center [101, 149] width 146 height 12
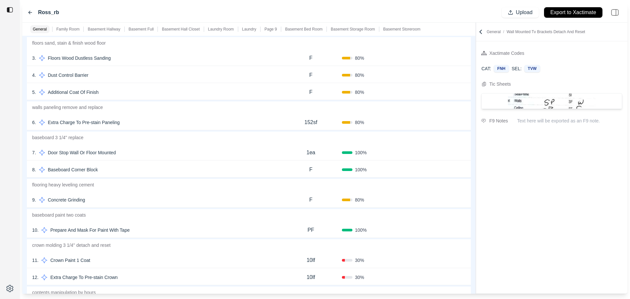
scroll to position [131, 0]
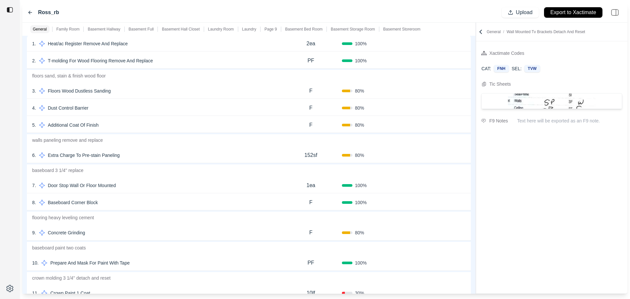
click at [140, 188] on div "7 . Door Stop Wall Or Floor Mounted" at bounding box center [156, 185] width 248 height 9
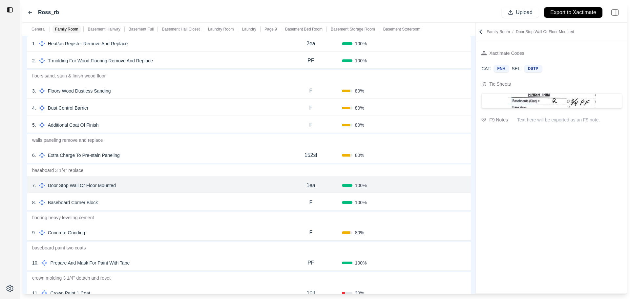
click at [141, 201] on div "8 . Baseboard Corner Block" at bounding box center [156, 202] width 248 height 9
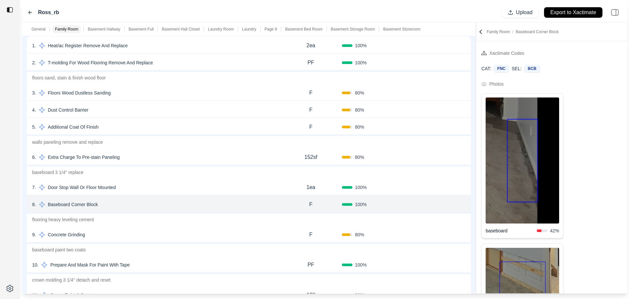
scroll to position [66, 0]
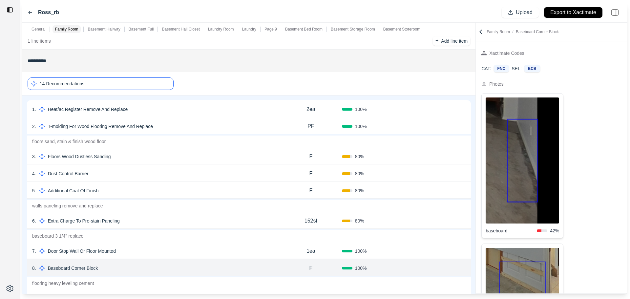
click at [90, 88] on div "14 Recommendations" at bounding box center [101, 83] width 146 height 12
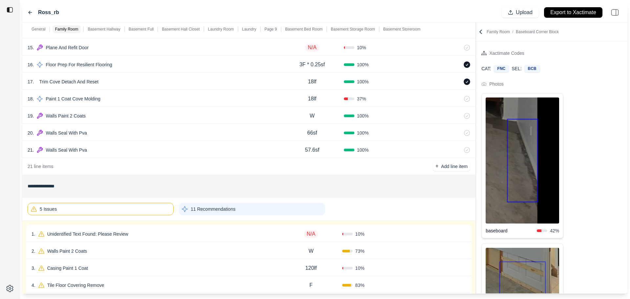
scroll to position [394, 0]
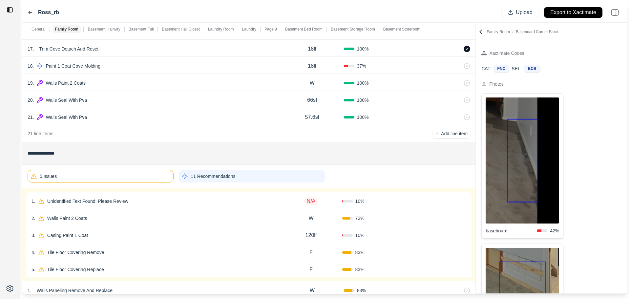
click at [228, 181] on div "11 Recommendations" at bounding box center [252, 176] width 146 height 12
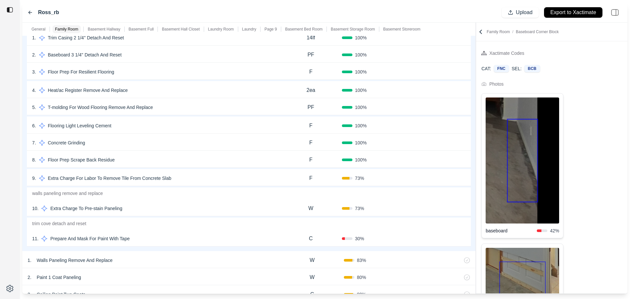
scroll to position [525, 0]
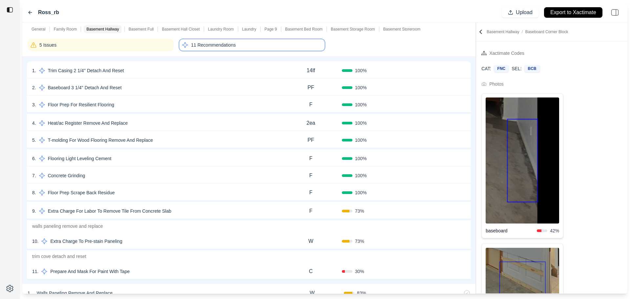
click at [248, 71] on div "1 . Trim Casing 2 1/4'' Detach And Reset" at bounding box center [156, 70] width 248 height 9
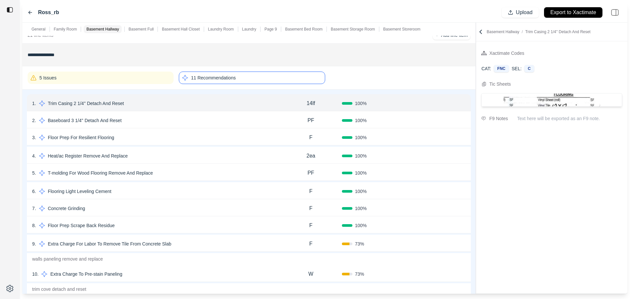
scroll to position [460, 0]
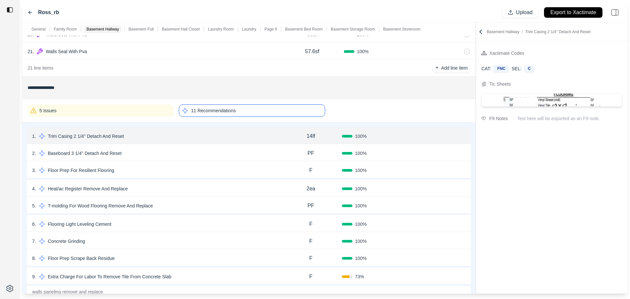
click at [113, 111] on div "5 Issues" at bounding box center [101, 110] width 146 height 12
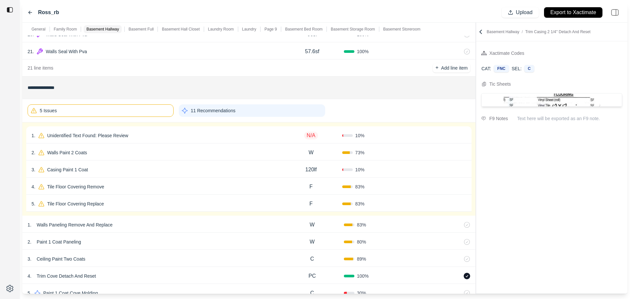
click at [113, 111] on div "5 Issues" at bounding box center [101, 110] width 146 height 12
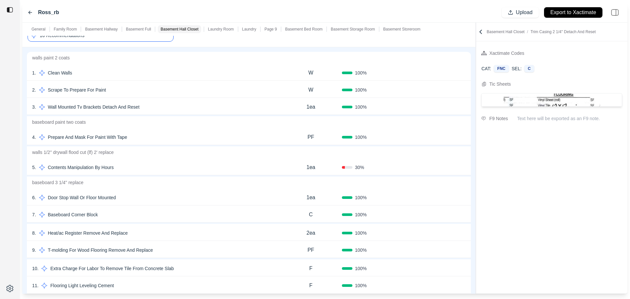
scroll to position [689, 0]
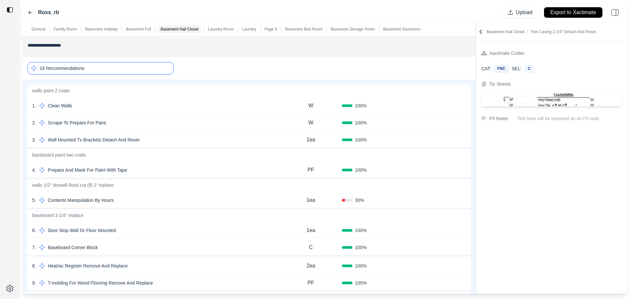
click at [135, 67] on div "16 Recommendations" at bounding box center [101, 68] width 146 height 12
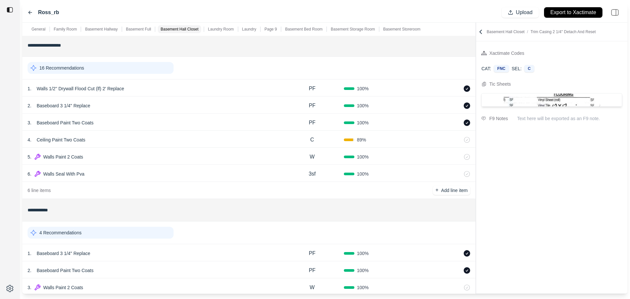
click at [132, 73] on div "16 Recommendations" at bounding box center [101, 68] width 146 height 12
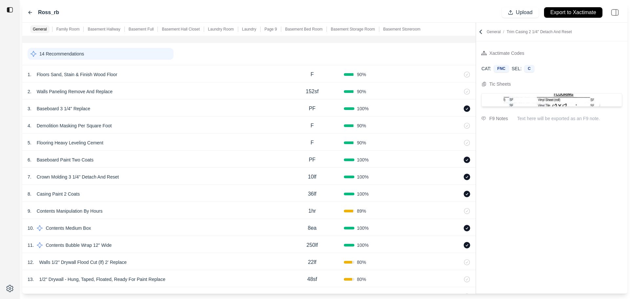
scroll to position [98, 0]
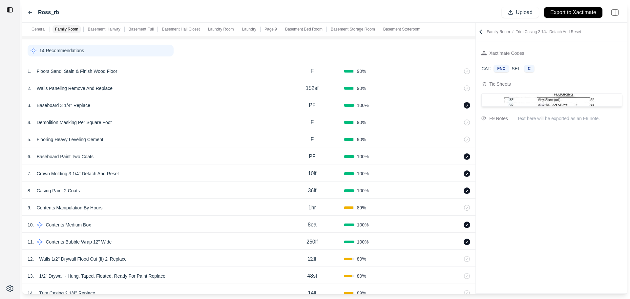
click at [140, 90] on div "2 . Walls Paneling Remove And Replace" at bounding box center [154, 88] width 253 height 9
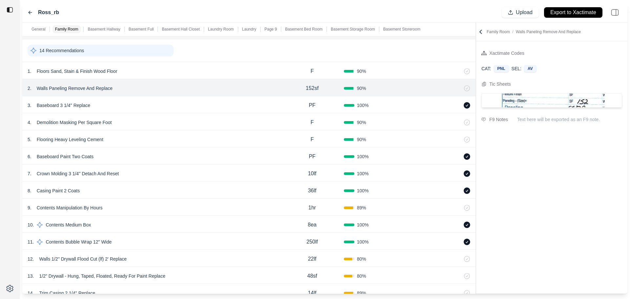
click at [124, 207] on div "9 . Contents Manipulation By Hours" at bounding box center [154, 207] width 253 height 9
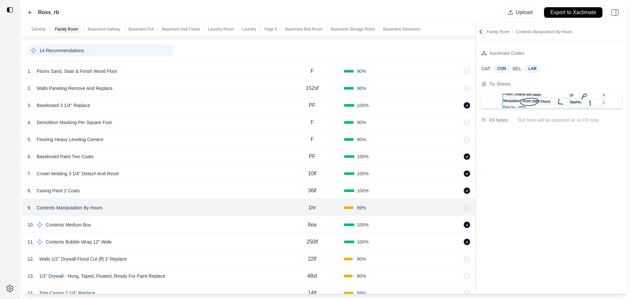
click at [85, 51] on div "14 Recommendations" at bounding box center [101, 51] width 146 height 12
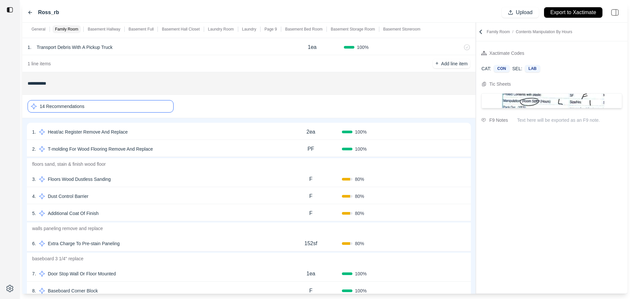
scroll to position [0, 0]
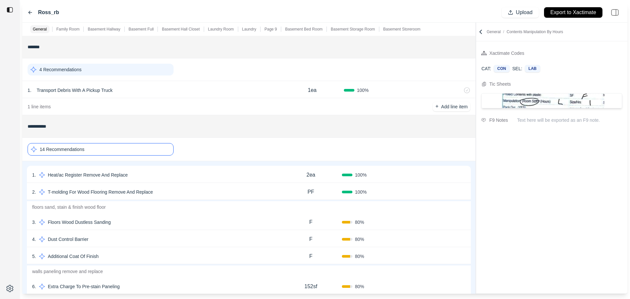
click at [83, 149] on p "14 Recommendations" at bounding box center [62, 149] width 45 height 7
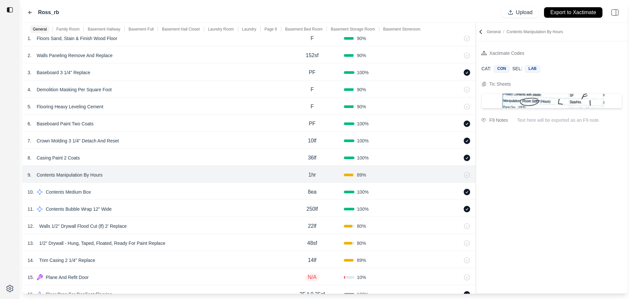
scroll to position [33, 0]
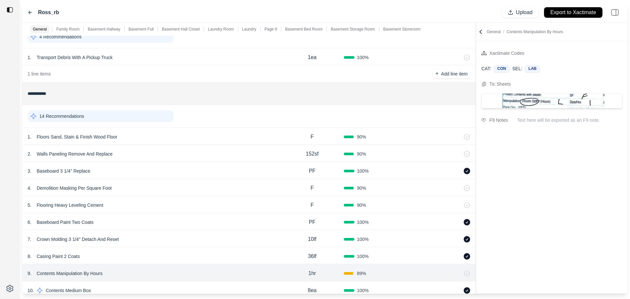
click at [131, 118] on div "14 Recommendations" at bounding box center [101, 116] width 146 height 12
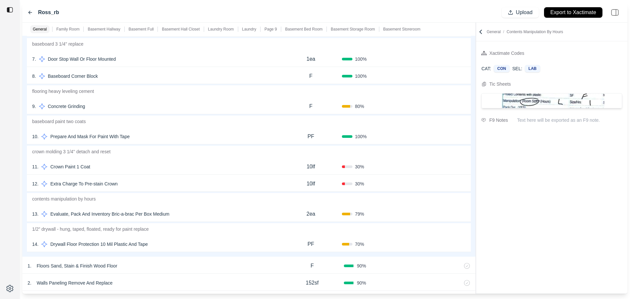
scroll to position [295, 0]
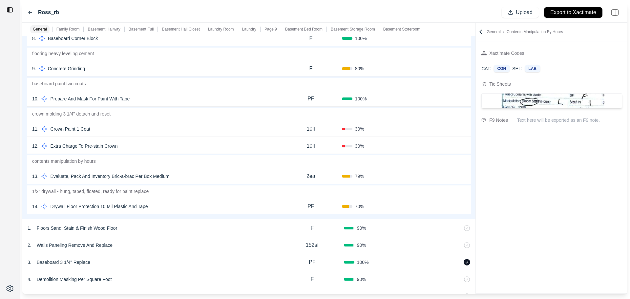
click at [170, 210] on div "14 . Drywall Floor Protection 10 Mil Plastic And Tape" at bounding box center [156, 206] width 248 height 9
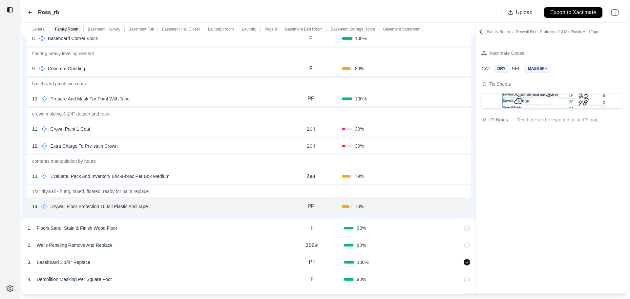
click at [117, 210] on p "Drywall Floor Protection 10 Mil Plastic And Tape" at bounding box center [99, 206] width 103 height 9
click at [173, 206] on div "14 . Drywall Floor Protection 10 Mil Plastic And Tape Cancel Save" at bounding box center [156, 206] width 248 height 9
click at [134, 206] on p "Drywall Floor Protection 10 Mil Plastic And Tape" at bounding box center [99, 206] width 103 height 9
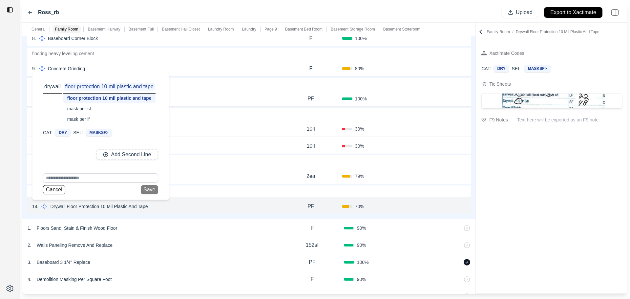
click at [9, 229] on div at bounding box center [10, 149] width 20 height 299
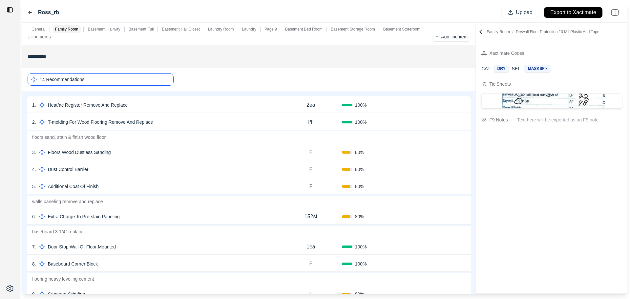
scroll to position [66, 0]
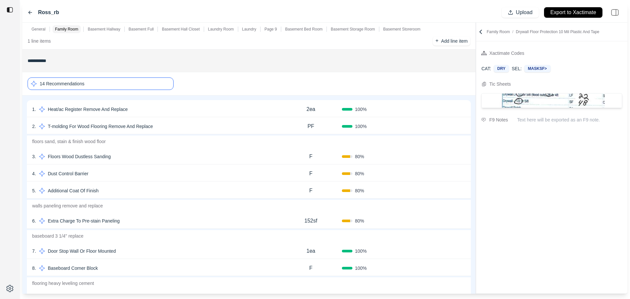
click at [87, 83] on div "14 Recommendations" at bounding box center [101, 83] width 146 height 12
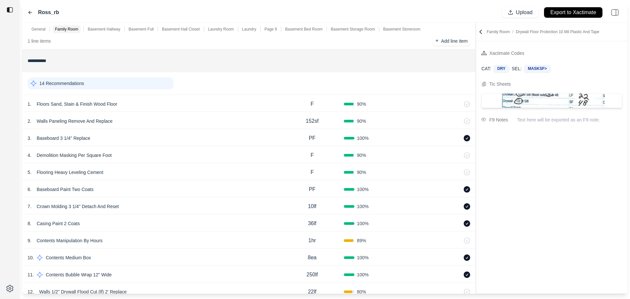
click at [153, 175] on div "5 . Flooring Heavy Leveling Cement" at bounding box center [154, 172] width 253 height 9
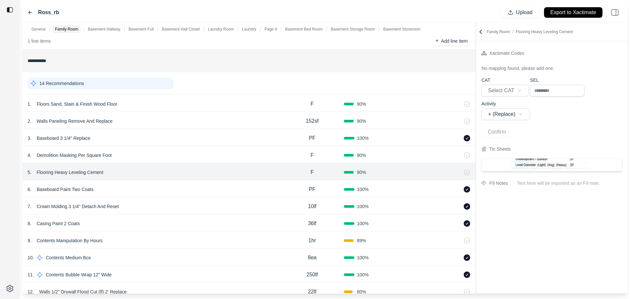
click at [119, 80] on div "14 Recommendations" at bounding box center [101, 83] width 146 height 12
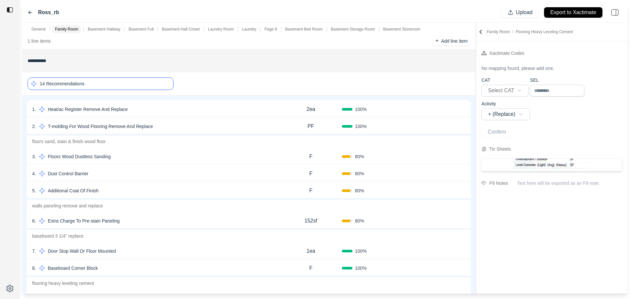
click at [123, 84] on div "14 Recommendations" at bounding box center [101, 83] width 146 height 12
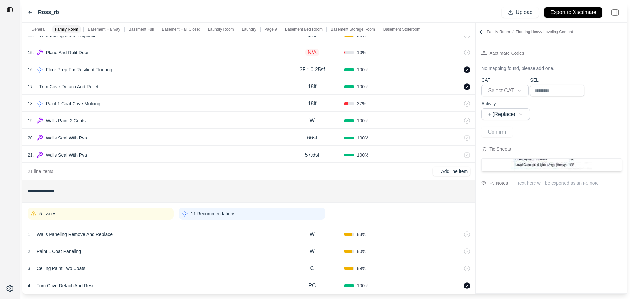
scroll to position [427, 0]
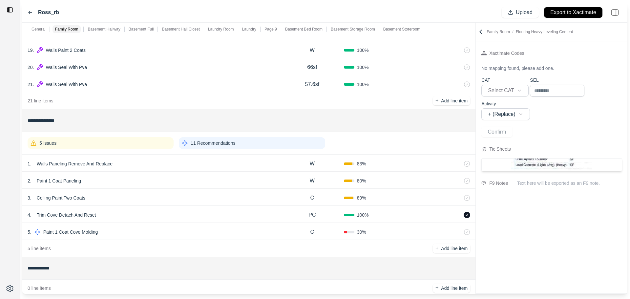
click at [129, 143] on div "5 Issues" at bounding box center [101, 143] width 146 height 12
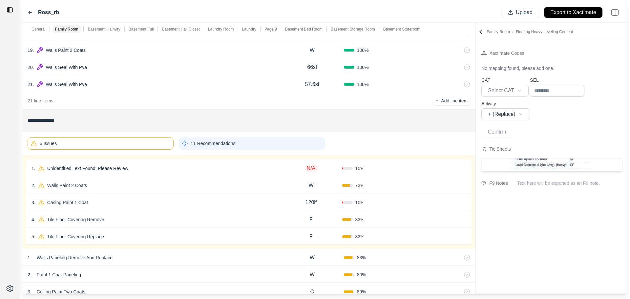
click at [148, 217] on div "4 . Tile Floor Covering Remove" at bounding box center [156, 219] width 249 height 9
select select "*"
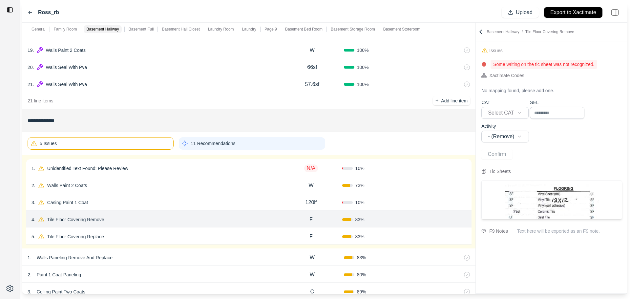
click at [95, 221] on p "Tile Floor Covering Remove" at bounding box center [76, 219] width 62 height 9
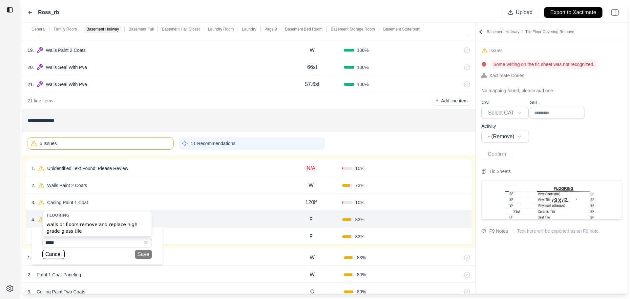
click at [85, 229] on div "walls or floors remove and replace high grade glass tile" at bounding box center [97, 227] width 109 height 17
type input "**********"
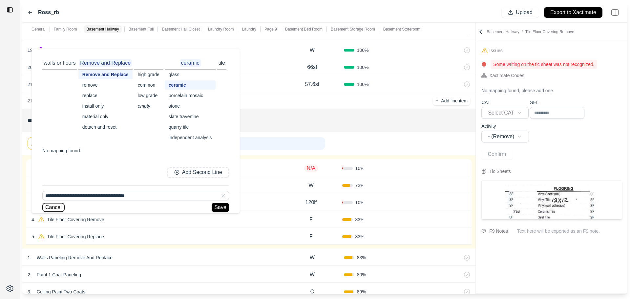
click at [62, 207] on button "Cancel" at bounding box center [53, 207] width 22 height 9
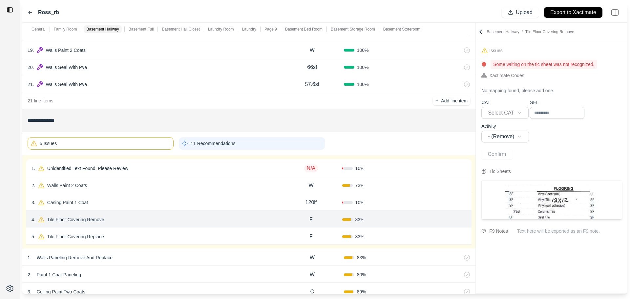
click at [78, 221] on p "Tile Floor Covering Remove" at bounding box center [76, 219] width 62 height 9
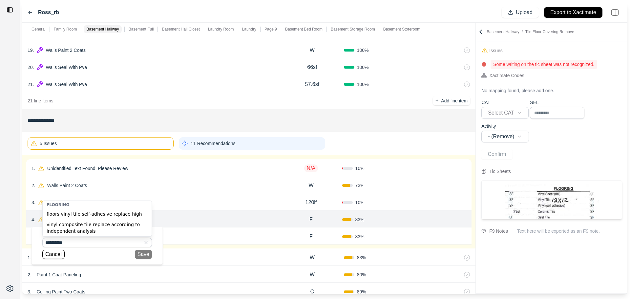
click at [81, 216] on div "floors vinyl tile self-adhesive replace high" at bounding box center [97, 214] width 109 height 11
type input "**********"
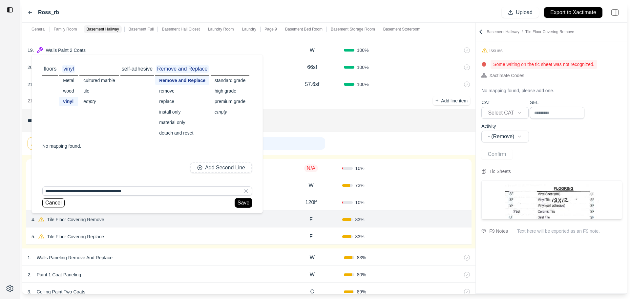
click at [240, 203] on button "Save" at bounding box center [243, 202] width 17 height 9
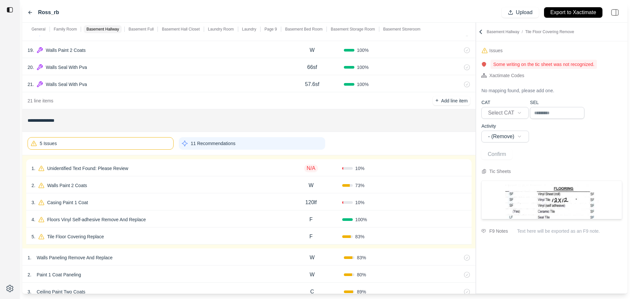
click at [449, 221] on button "Confirm" at bounding box center [447, 219] width 21 height 11
select select "*"
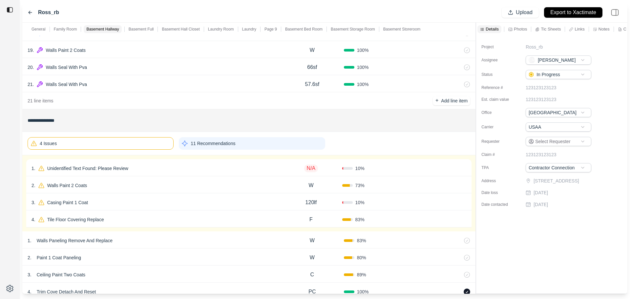
click at [466, 219] on icon at bounding box center [464, 220] width 3 height 4
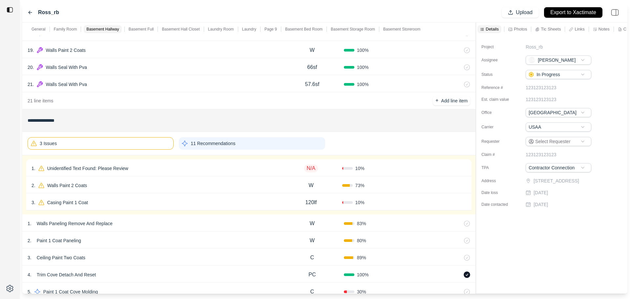
click at [220, 204] on div "3 . Casing Paint 1 Coat" at bounding box center [156, 202] width 249 height 9
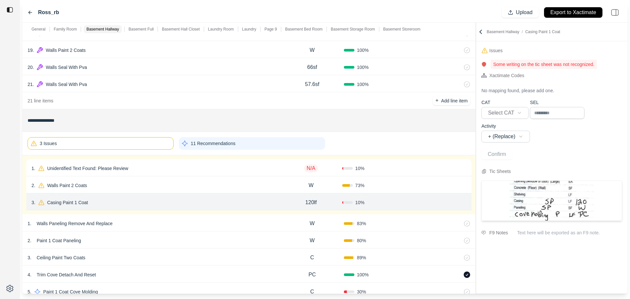
click at [98, 186] on div "2 . Walls Paint 2 Coats" at bounding box center [156, 185] width 249 height 9
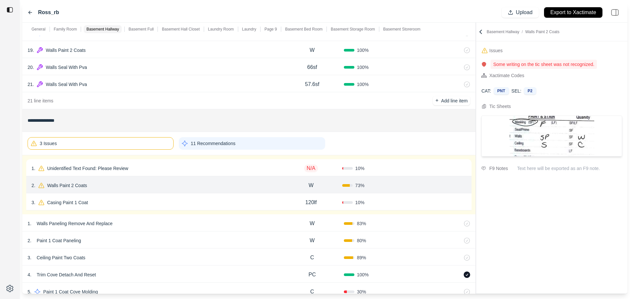
click at [151, 167] on div "1 . Unidentified Text Found: Please Review" at bounding box center [156, 168] width 249 height 9
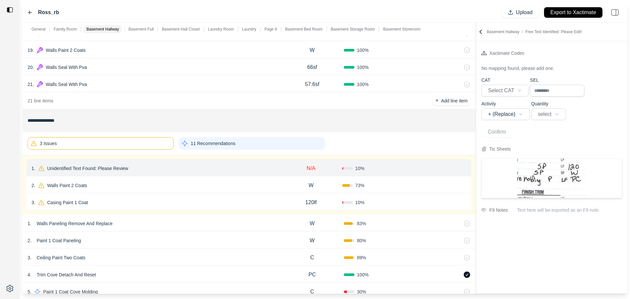
click at [144, 185] on div "2 . Walls Paint 2 Coats" at bounding box center [156, 185] width 249 height 9
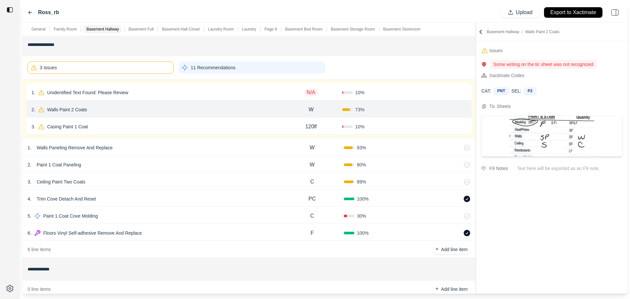
scroll to position [492, 0]
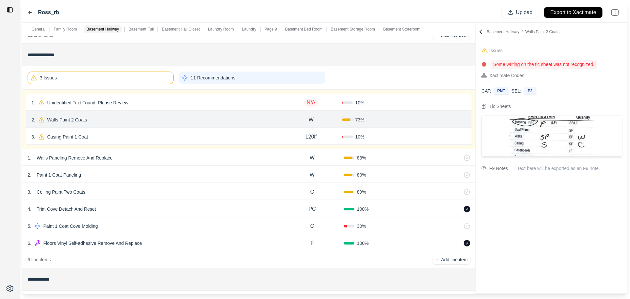
click at [87, 122] on p "Walls Paint 2 Coats" at bounding box center [67, 119] width 45 height 9
click at [129, 112] on div "2 . Walls Paint 2 Coats W 73 % Confirm" at bounding box center [249, 119] width 446 height 17
click at [116, 121] on div "2 . Walls Paint 2 Coats" at bounding box center [156, 119] width 249 height 9
click at [69, 118] on p "Walls Paint 2 Coats" at bounding box center [67, 119] width 45 height 9
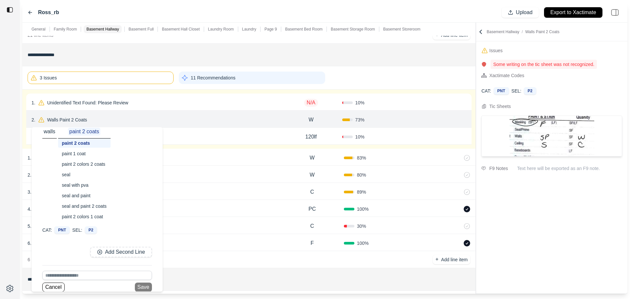
scroll to position [16, 0]
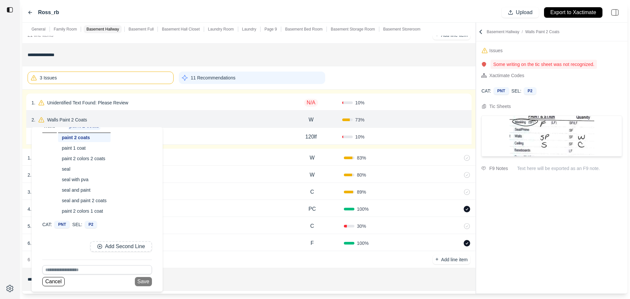
click at [74, 268] on input at bounding box center [97, 269] width 110 height 9
click at [73, 261] on div "paint paneling" at bounding box center [95, 258] width 104 height 11
type input "**********"
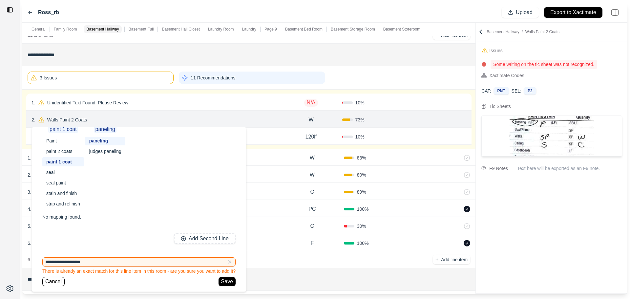
scroll to position [12, 0]
click at [71, 150] on div "paint 2 coats" at bounding box center [63, 151] width 42 height 9
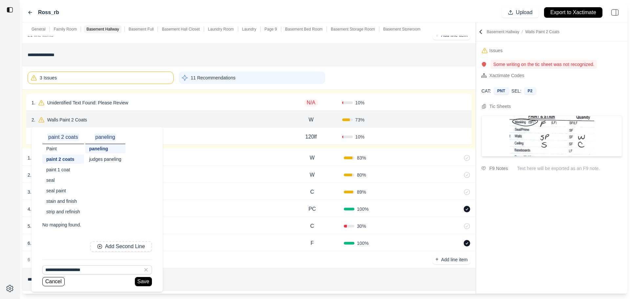
scroll to position [5, 0]
click at [137, 278] on button "Save" at bounding box center [143, 281] width 17 height 9
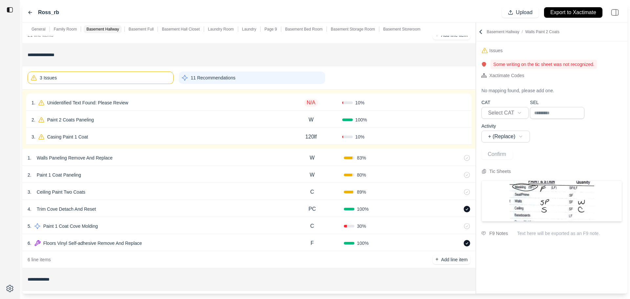
click at [138, 168] on div "2 . Paint 1 Coat Paneling W 80 %" at bounding box center [248, 174] width 453 height 17
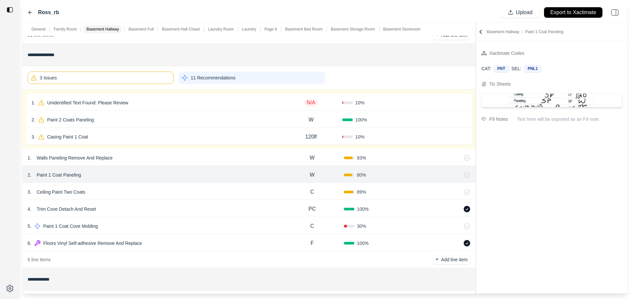
click at [119, 119] on div "2 . Paint 2 Coats Paneling" at bounding box center [156, 119] width 249 height 9
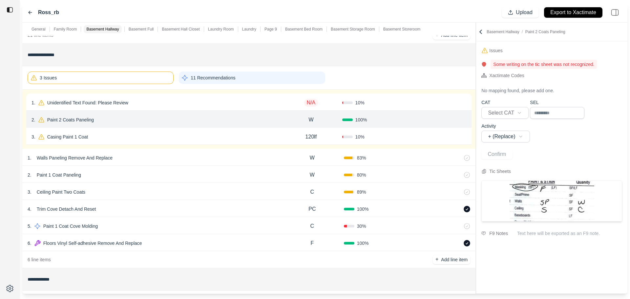
click at [464, 120] on icon at bounding box center [463, 119] width 5 height 5
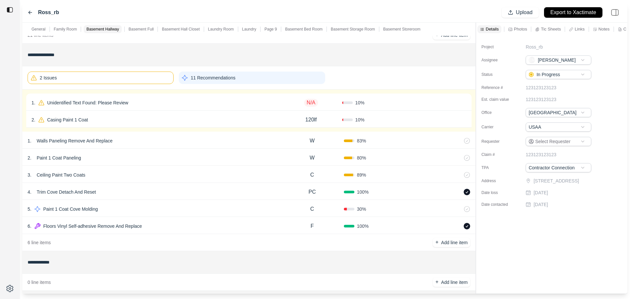
click at [130, 143] on div "1 . Walls Paneling Remove And Replace" at bounding box center [154, 140] width 253 height 9
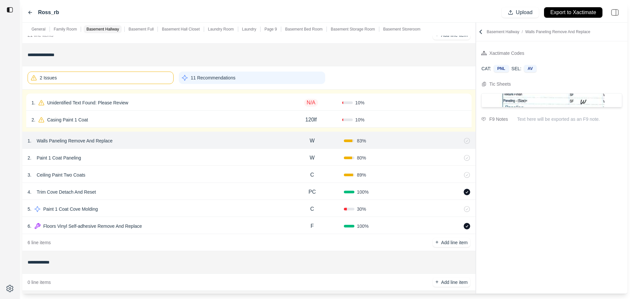
click at [128, 157] on div "2 . Paint 1 Coat Paneling" at bounding box center [154, 157] width 253 height 9
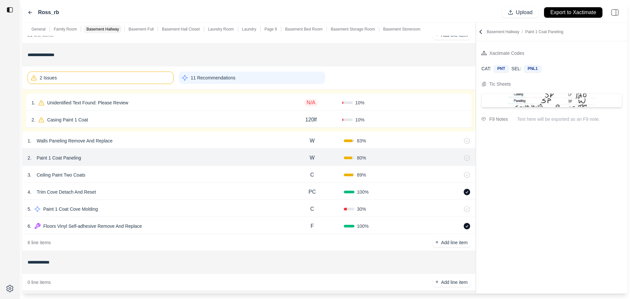
click at [130, 140] on div "1 . Walls Paneling Remove And Replace" at bounding box center [154, 140] width 253 height 9
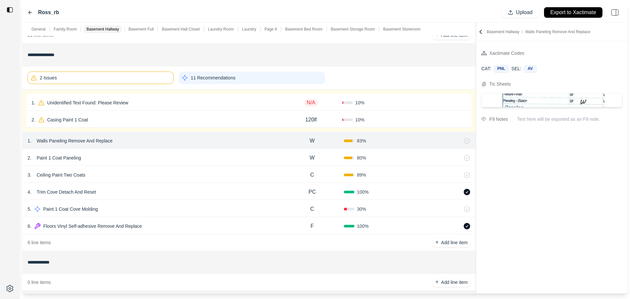
click at [140, 80] on div "2 Issues" at bounding box center [101, 78] width 146 height 12
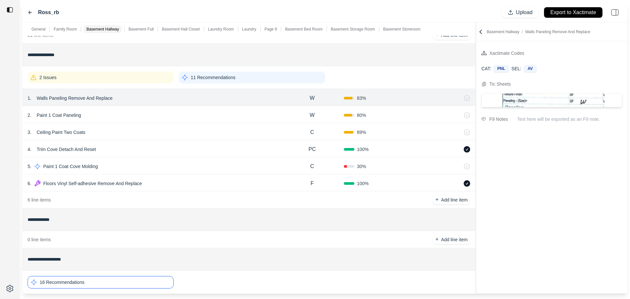
click at [228, 77] on p "11 Recommendations" at bounding box center [213, 77] width 45 height 7
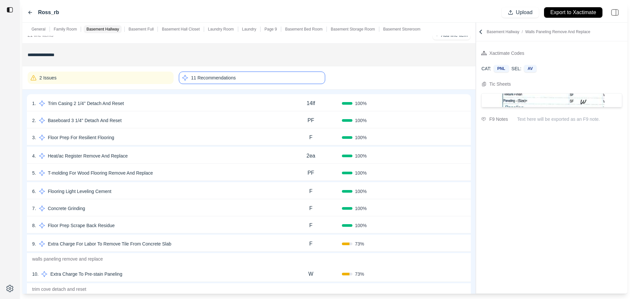
click at [159, 159] on div "4 . Heat/ac Register Remove And Replace" at bounding box center [156, 155] width 248 height 9
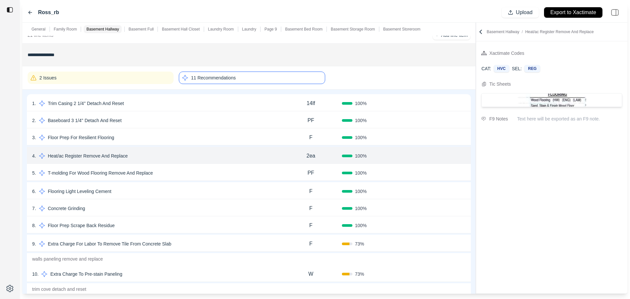
click at [144, 100] on div "1 . Trim Casing 2 1/4'' Detach And Reset" at bounding box center [156, 103] width 248 height 9
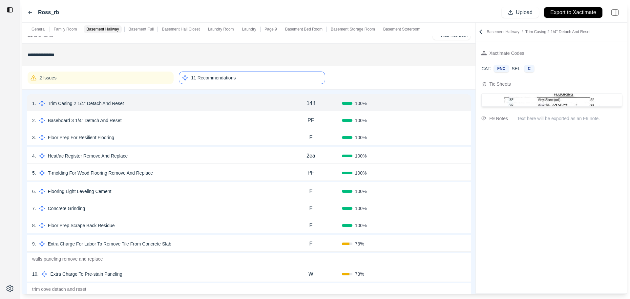
click at [139, 122] on div "2 . Baseboard 3 1/4'' Detach And Reset" at bounding box center [156, 120] width 248 height 9
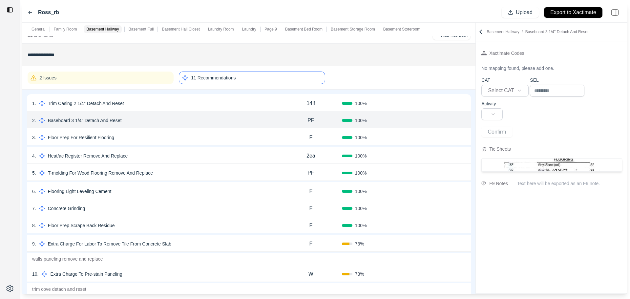
click at [139, 137] on div "3 . Floor Prep For Resilient Flooring" at bounding box center [156, 137] width 248 height 9
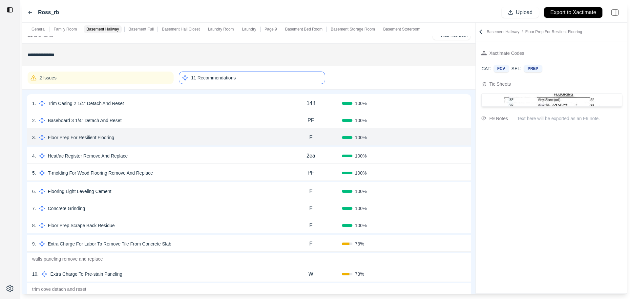
click at [152, 223] on div "8 . Floor Prep Scrape Back Residue" at bounding box center [156, 225] width 248 height 9
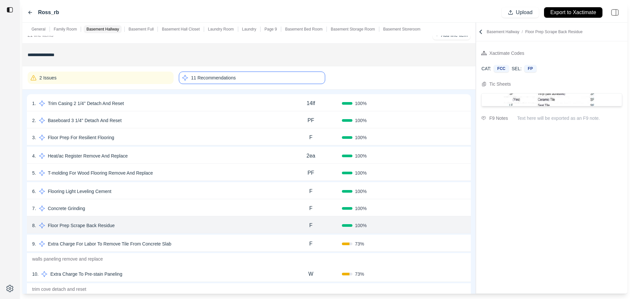
click at [162, 141] on div "3 . Floor Prep For Resilient Flooring" at bounding box center [156, 137] width 248 height 9
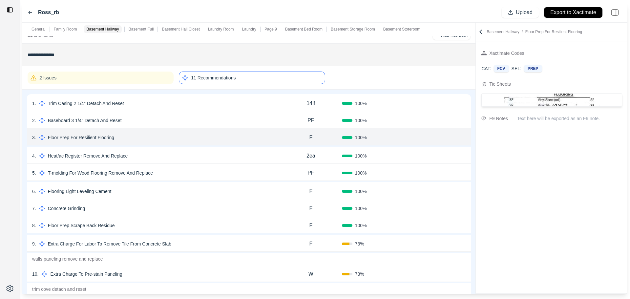
click at [151, 225] on div "8 . Floor Prep Scrape Back Residue" at bounding box center [156, 225] width 248 height 9
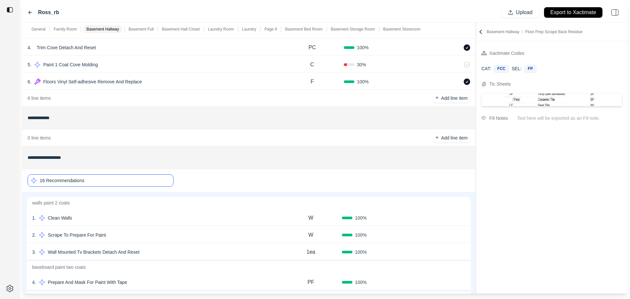
scroll to position [854, 0]
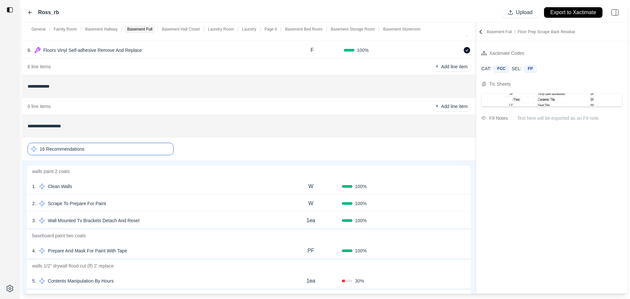
click at [116, 149] on div "16 Recommendations" at bounding box center [101, 149] width 146 height 12
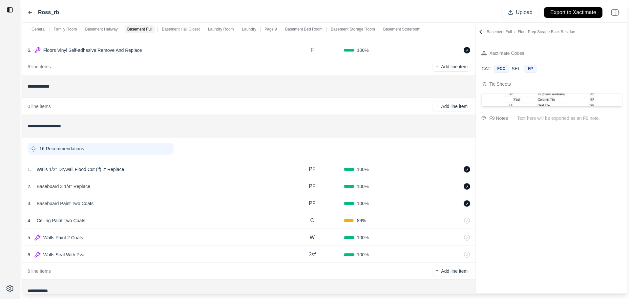
click at [116, 149] on div "16 Recommendations" at bounding box center [101, 149] width 146 height 12
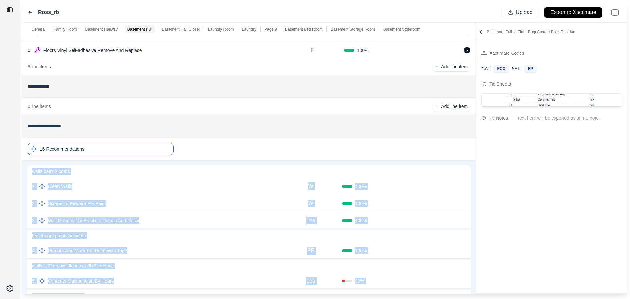
click at [137, 173] on p "walls paint 2 coats" at bounding box center [249, 171] width 444 height 12
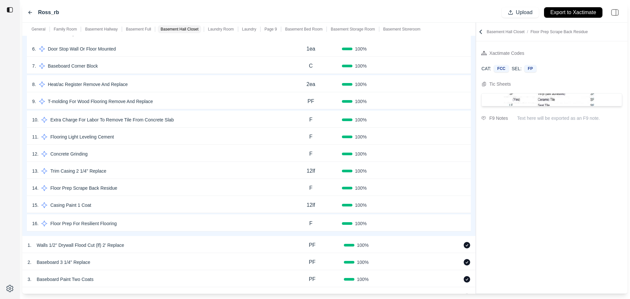
scroll to position [1116, 0]
click at [181, 174] on div "13 . Trim Casing 2 1/4'' Replace" at bounding box center [156, 170] width 248 height 9
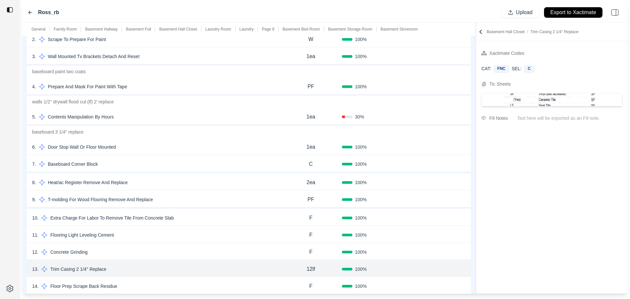
scroll to position [886, 0]
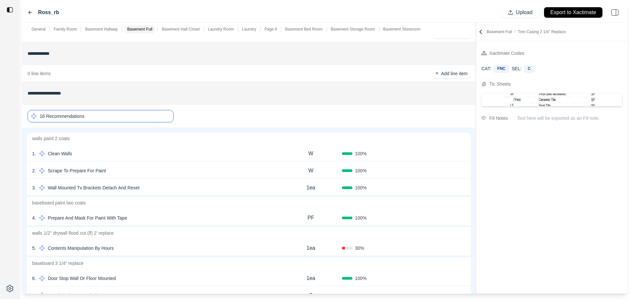
click at [136, 119] on div "16 Recommendations" at bounding box center [101, 116] width 146 height 12
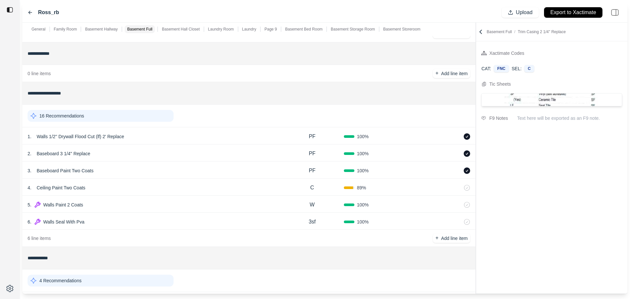
click at [136, 119] on div "16 Recommendations" at bounding box center [101, 116] width 146 height 12
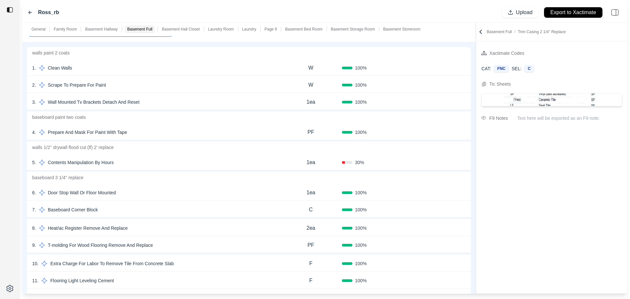
scroll to position [1083, 0]
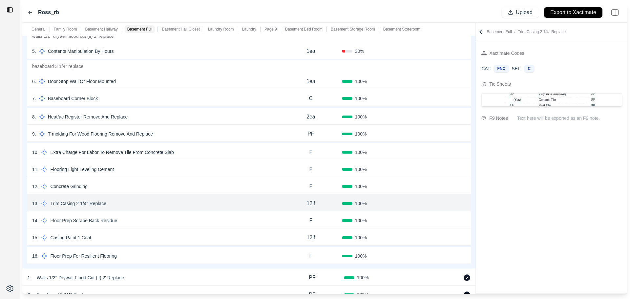
click at [152, 221] on div "14 . Floor Prep Scrape Back Residue" at bounding box center [156, 220] width 248 height 9
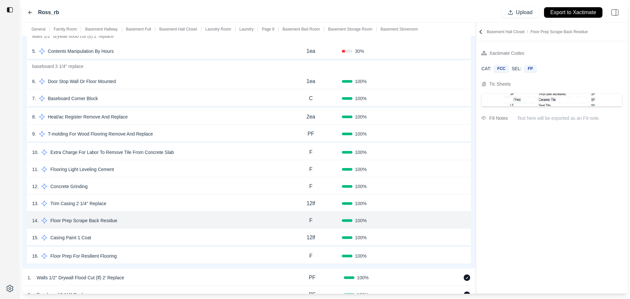
scroll to position [919, 0]
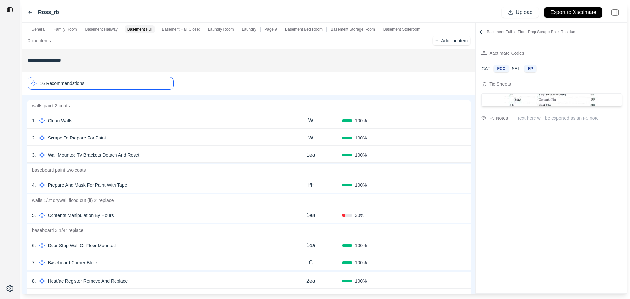
click at [145, 85] on div "16 Recommendations" at bounding box center [101, 83] width 146 height 12
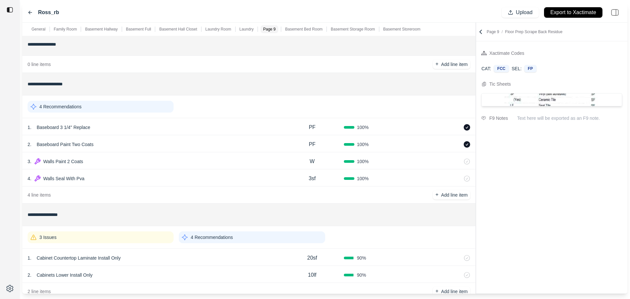
scroll to position [1384, 0]
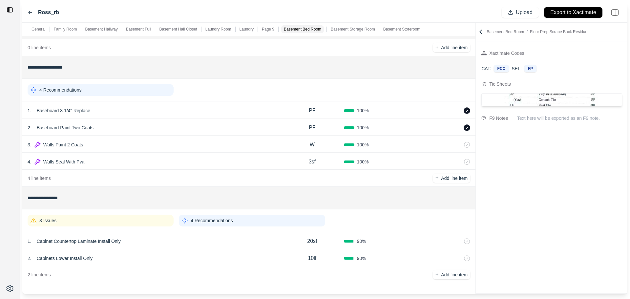
click at [110, 219] on div "3 Issues" at bounding box center [101, 221] width 146 height 12
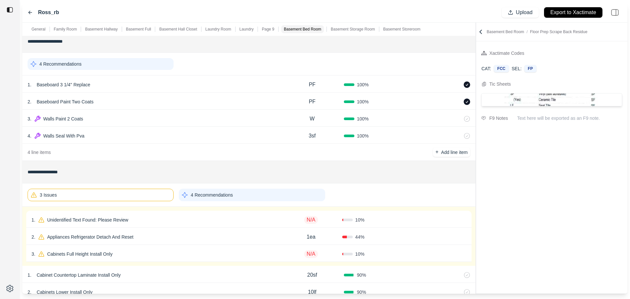
scroll to position [1444, 0]
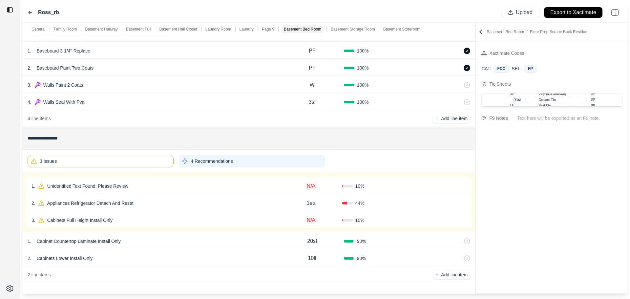
click at [173, 185] on div "1 . Unidentified Text Found: Please Review" at bounding box center [156, 186] width 249 height 9
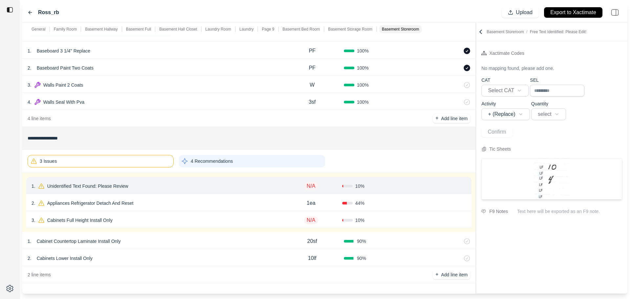
click at [207, 203] on div "2 . Appliances Refrigerator Detach And Reset" at bounding box center [156, 203] width 249 height 9
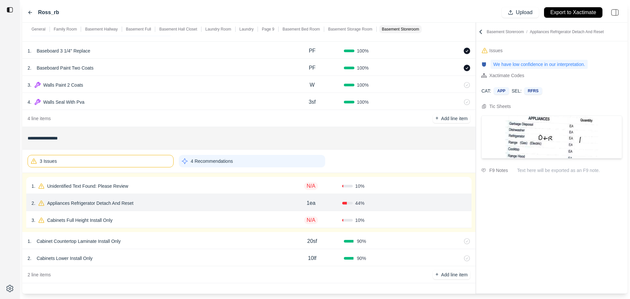
click at [202, 221] on div "3 . Cabinets Full Height Install Only" at bounding box center [156, 220] width 249 height 9
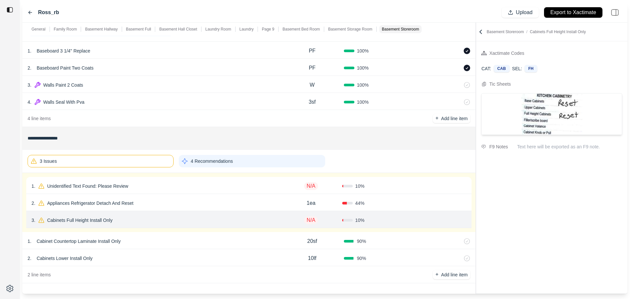
click at [214, 163] on p "4 Recommendations" at bounding box center [212, 161] width 42 height 7
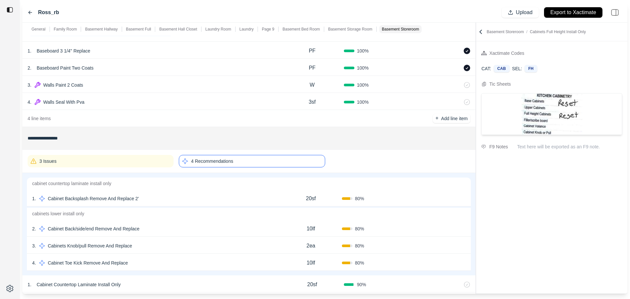
click at [209, 162] on p "4 Recommendations" at bounding box center [212, 161] width 42 height 7
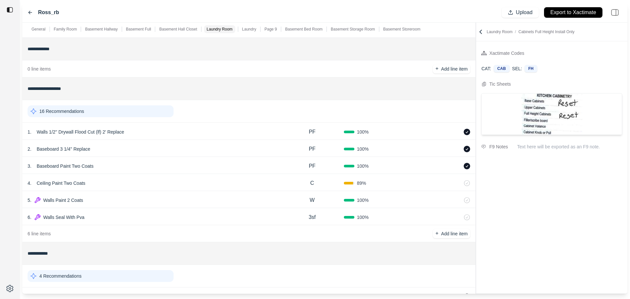
scroll to position [826, 0]
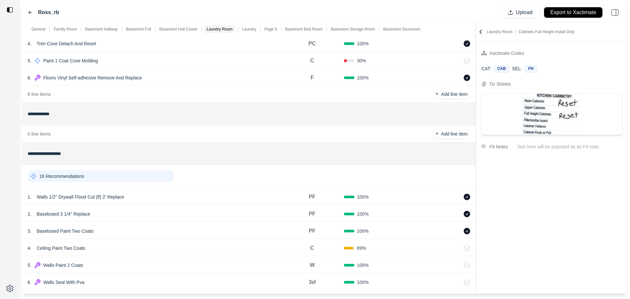
click at [152, 177] on div "16 Recommendations" at bounding box center [101, 176] width 146 height 12
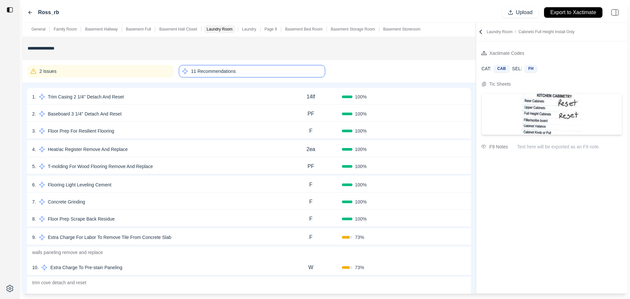
scroll to position [498, 0]
click at [188, 68] on div "11 Recommendations" at bounding box center [252, 72] width 146 height 12
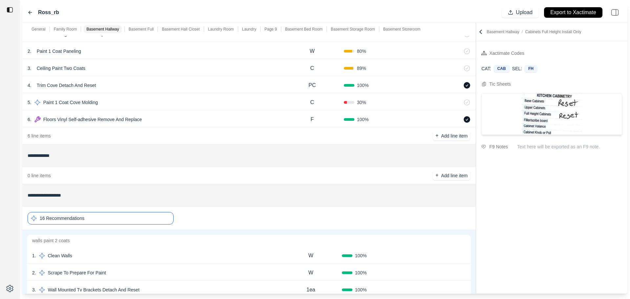
scroll to position [662, 0]
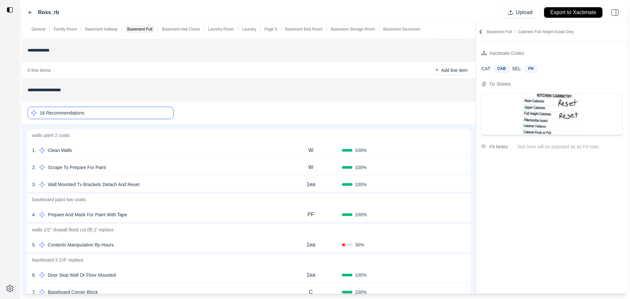
click at [126, 114] on div "16 Recommendations" at bounding box center [101, 113] width 146 height 12
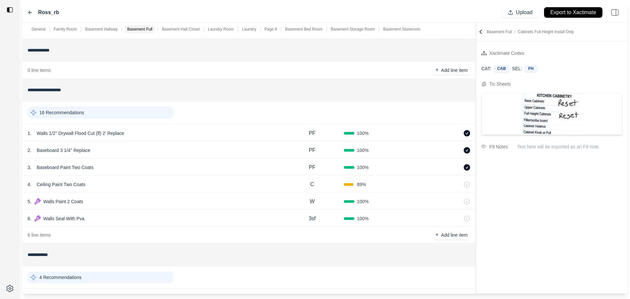
click at [126, 114] on div "16 Recommendations" at bounding box center [101, 113] width 146 height 12
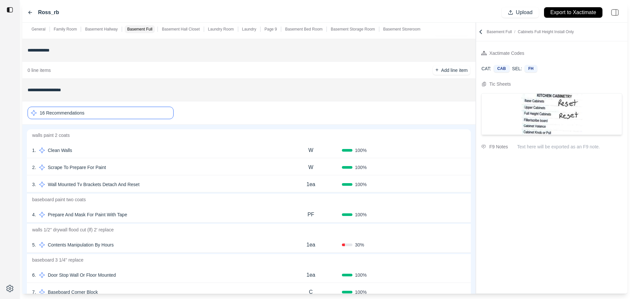
click at [128, 114] on div "16 Recommendations" at bounding box center [101, 113] width 146 height 12
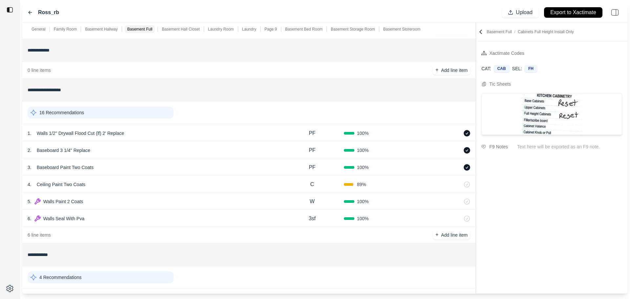
click at [128, 114] on div "16 Recommendations" at bounding box center [101, 113] width 146 height 12
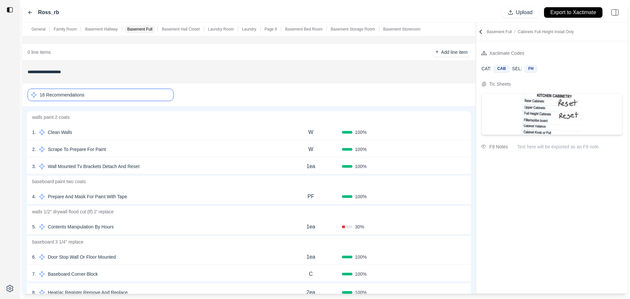
scroll to position [629, 0]
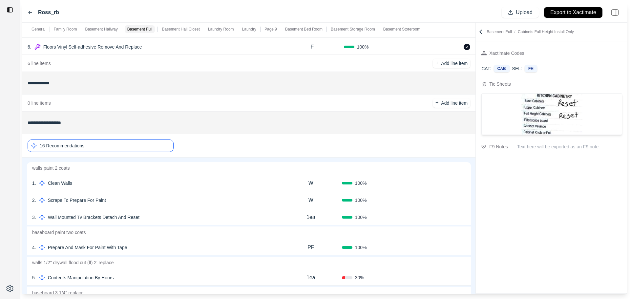
click at [142, 148] on div "16 Recommendations" at bounding box center [101, 146] width 146 height 12
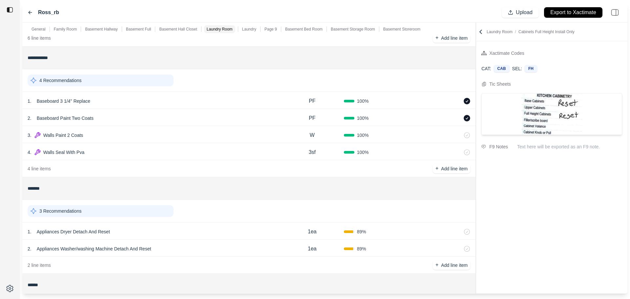
scroll to position [925, 0]
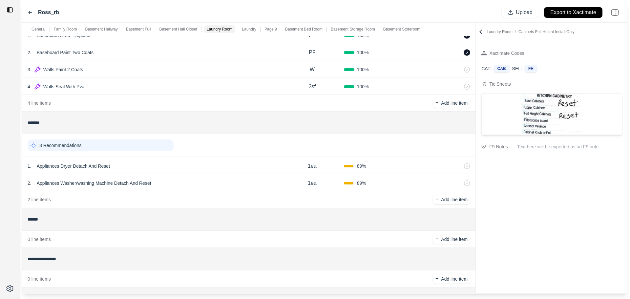
click at [132, 141] on div "3 Recommendations" at bounding box center [101, 146] width 146 height 12
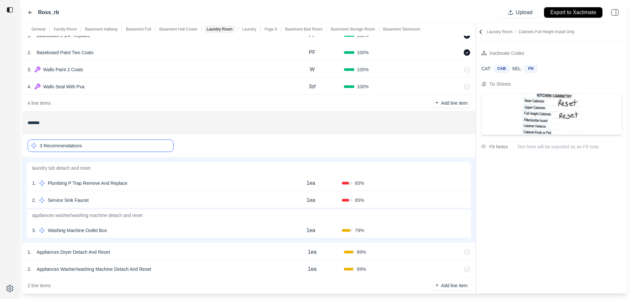
click at [132, 143] on div "3 Recommendations" at bounding box center [101, 146] width 146 height 12
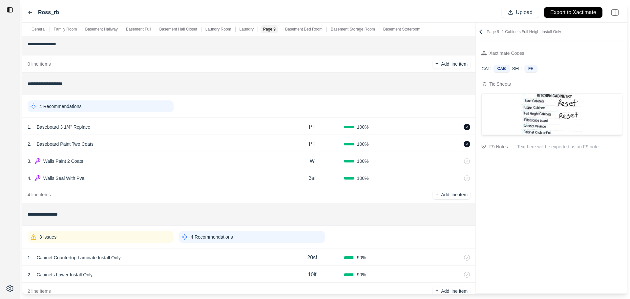
scroll to position [1156, 0]
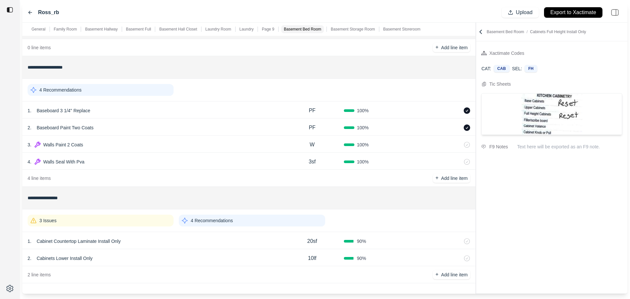
click at [119, 221] on div "3 Issues" at bounding box center [101, 221] width 146 height 12
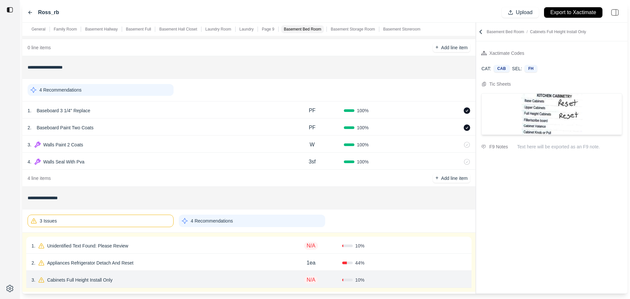
click at [142, 248] on div "1 . Unidentified Text Found: Please Review" at bounding box center [156, 245] width 249 height 9
select select "*"
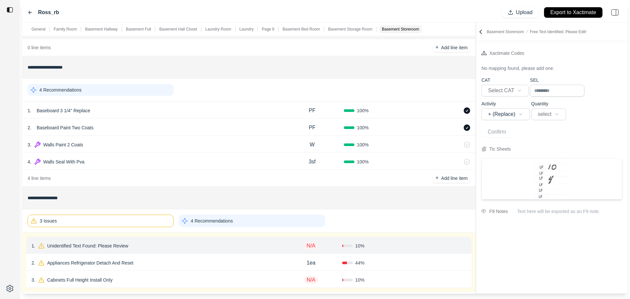
click at [164, 268] on div "2 . Appliances Refrigerator Detach And Reset 1ea 44 % Confirm" at bounding box center [249, 262] width 446 height 17
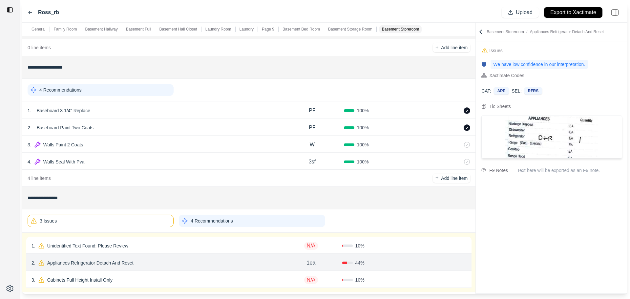
click at [165, 276] on div "3 . Cabinets Full Height Install Only" at bounding box center [156, 279] width 249 height 9
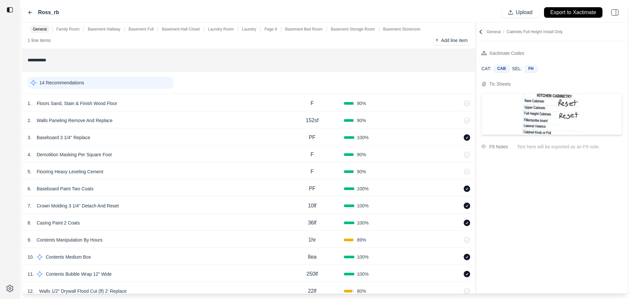
scroll to position [66, 0]
click at [138, 85] on div "14 Recommendations" at bounding box center [101, 83] width 146 height 12
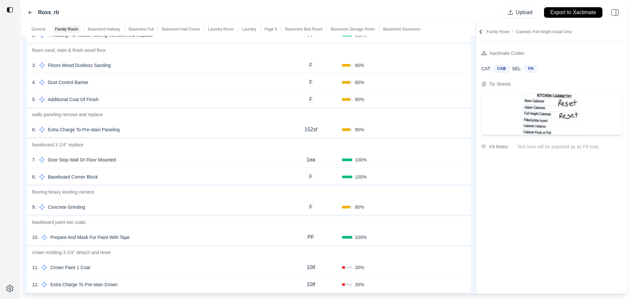
scroll to position [33, 0]
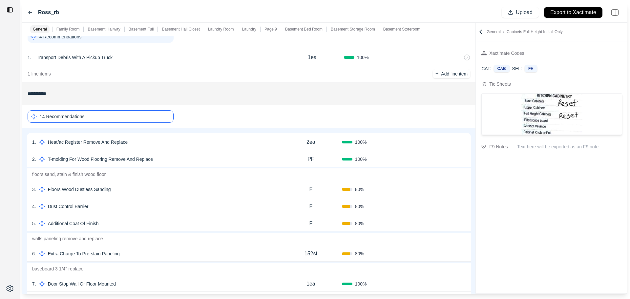
click at [126, 115] on div "14 Recommendations" at bounding box center [101, 116] width 146 height 12
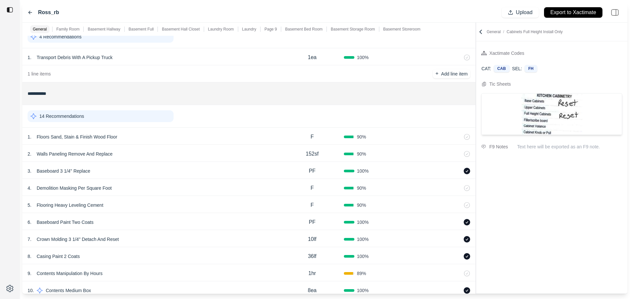
click at [142, 111] on div "14 Recommendations" at bounding box center [101, 116] width 146 height 12
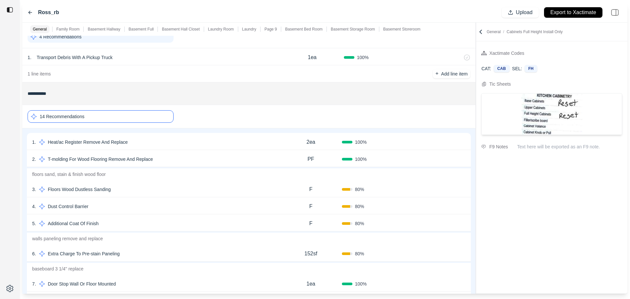
click at [141, 113] on div "14 Recommendations" at bounding box center [101, 116] width 146 height 12
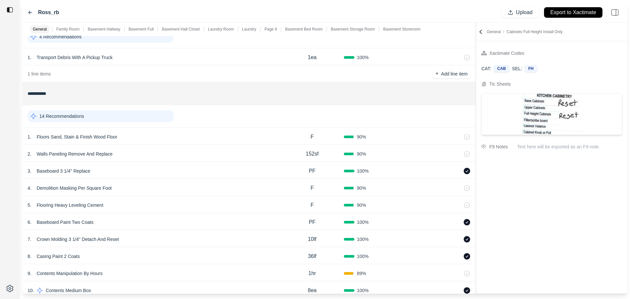
click at [105, 116] on div "14 Recommendations" at bounding box center [101, 116] width 146 height 12
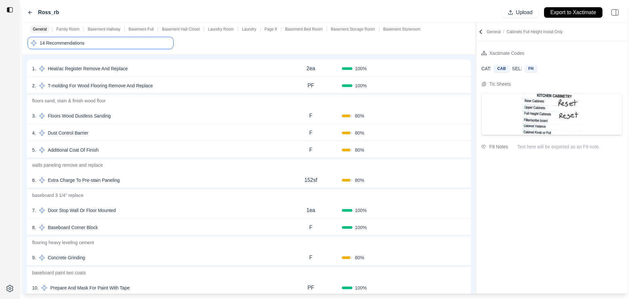
scroll to position [98, 0]
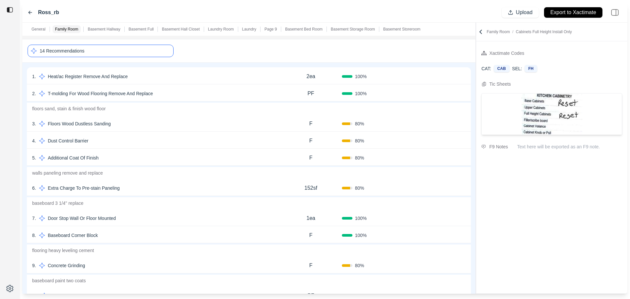
click at [98, 49] on div "14 Recommendations" at bounding box center [101, 51] width 146 height 12
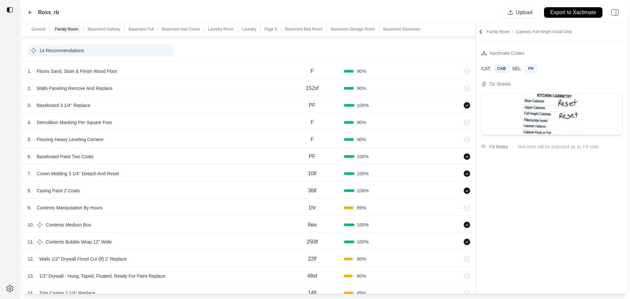
click at [144, 73] on div "1 . Floors Sand, Stain & Finish Wood Floor" at bounding box center [154, 71] width 253 height 9
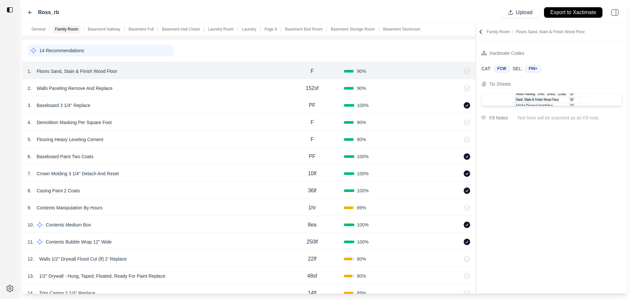
click at [109, 52] on div "14 Recommendations" at bounding box center [101, 51] width 146 height 12
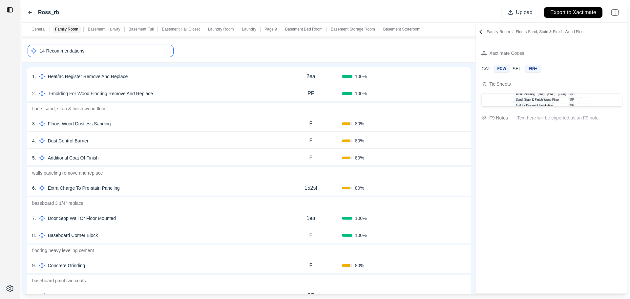
click at [135, 55] on div "14 Recommendations" at bounding box center [101, 51] width 146 height 12
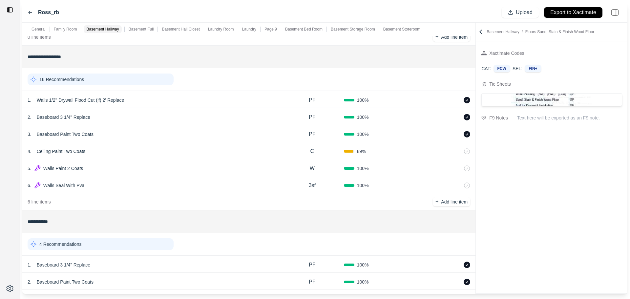
scroll to position [722, 0]
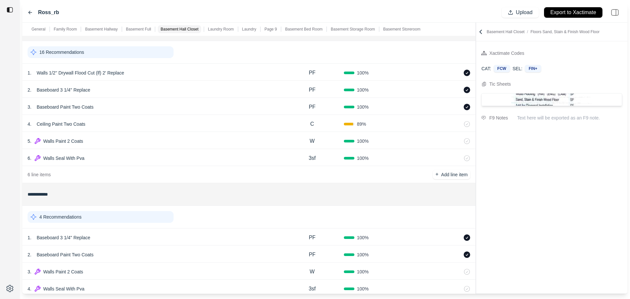
click at [171, 161] on div "6 . Walls Seal With Pva" at bounding box center [154, 158] width 253 height 9
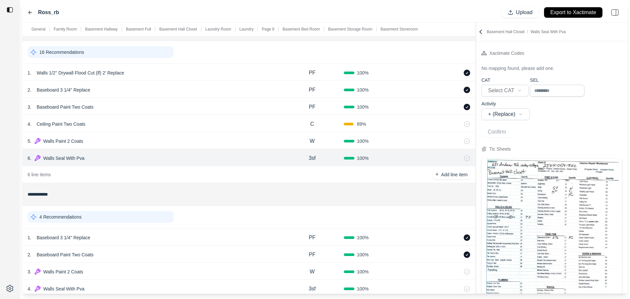
click at [129, 200] on input "**********" at bounding box center [249, 194] width 443 height 12
